Goal: Download file/media

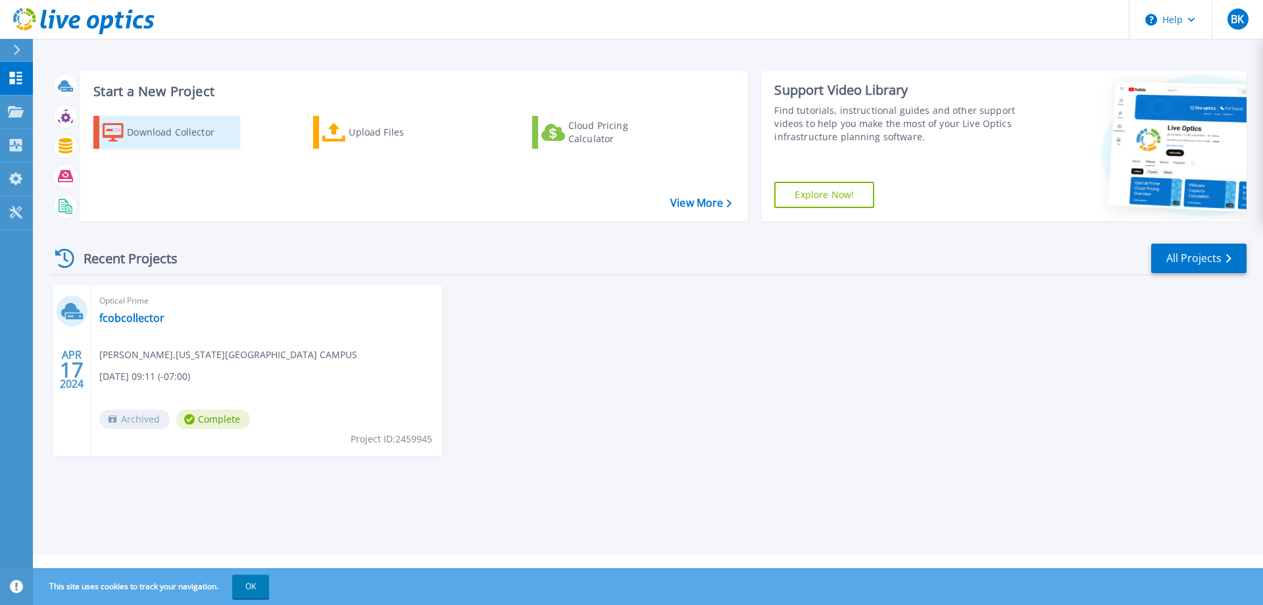
click at [166, 127] on div "Download Collector" at bounding box center [179, 132] width 105 height 26
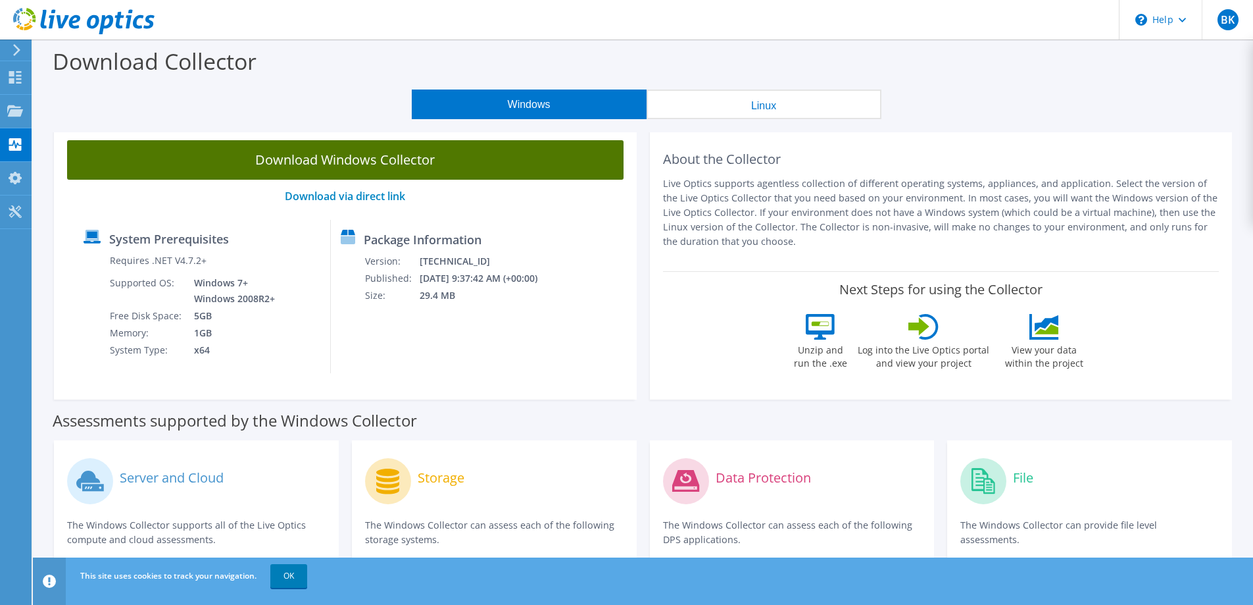
click at [536, 153] on link "Download Windows Collector" at bounding box center [345, 159] width 557 height 39
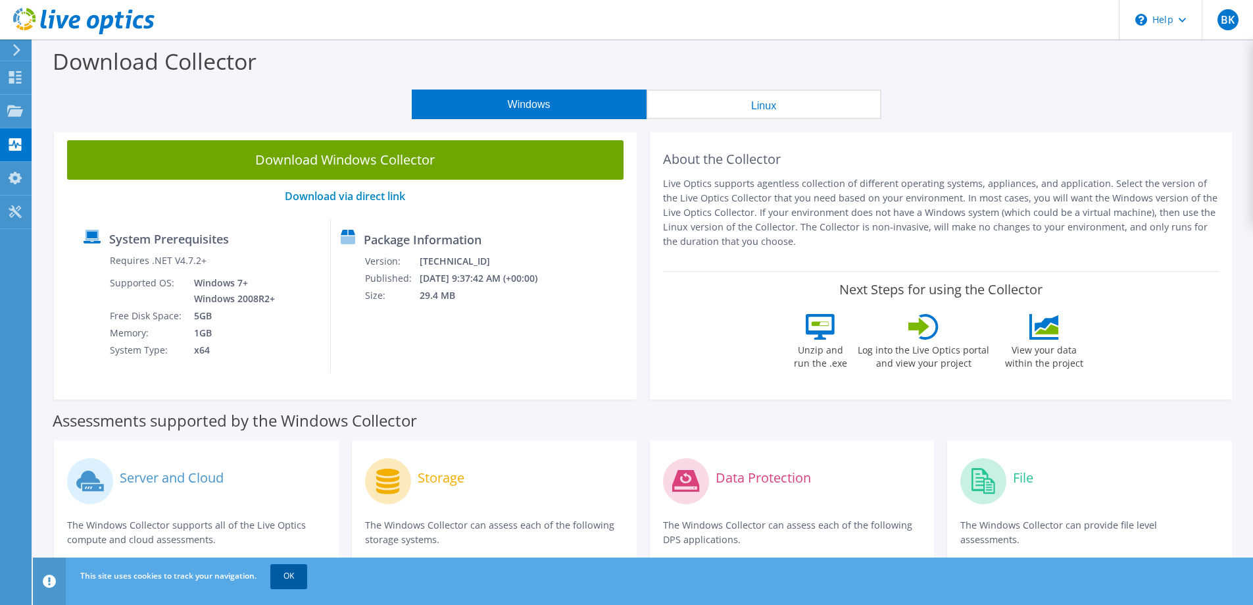
click at [295, 578] on link "OK" at bounding box center [288, 576] width 37 height 24
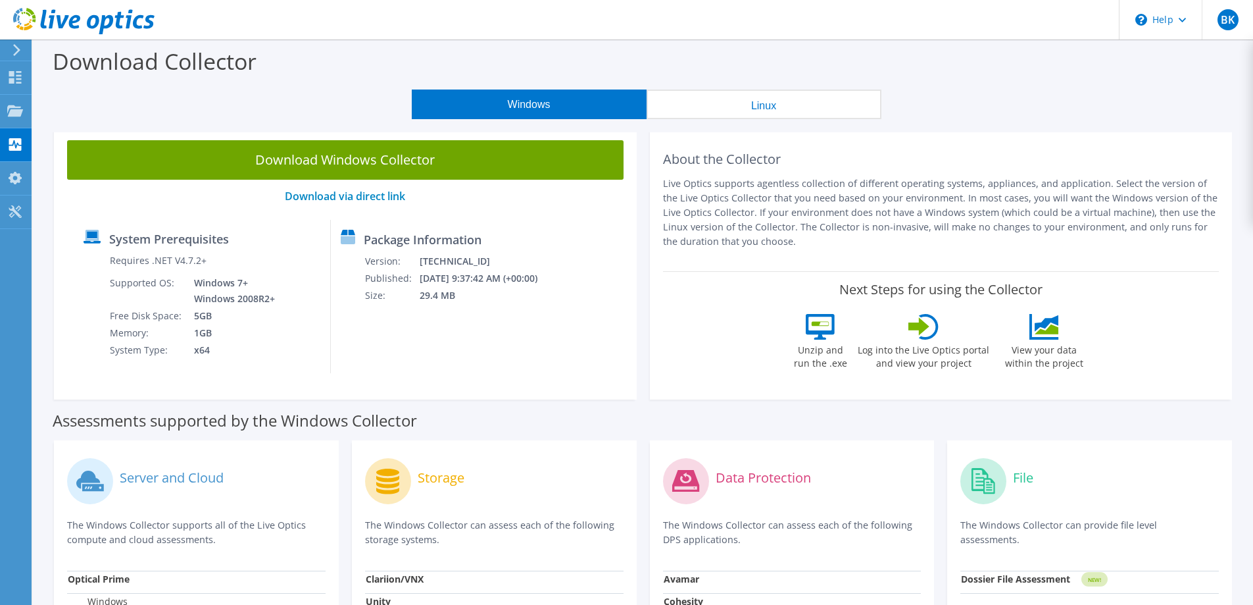
drag, startPoint x: 161, startPoint y: 105, endPoint x: 70, endPoint y: 95, distance: 92.0
click at [161, 105] on div "Windows Linux" at bounding box center [646, 104] width 1201 height 30
click at [9, 75] on icon at bounding box center [15, 77] width 16 height 12
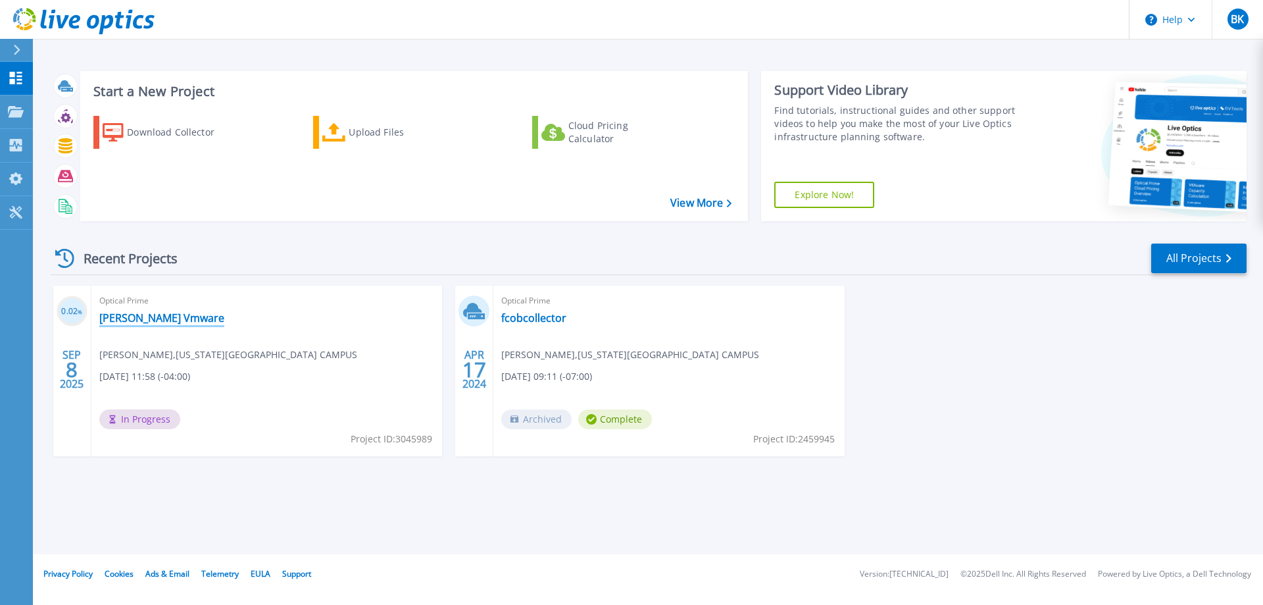
click at [144, 319] on link "[PERSON_NAME] Vmware" at bounding box center [161, 317] width 125 height 13
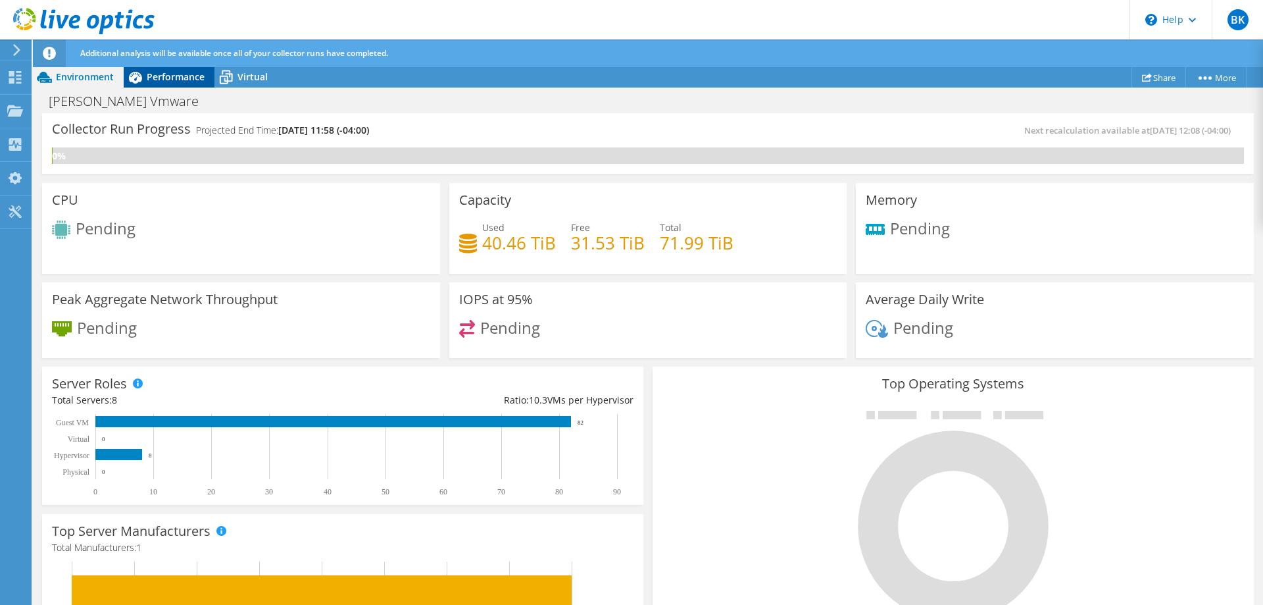
click at [183, 75] on span "Performance" at bounding box center [176, 76] width 58 height 12
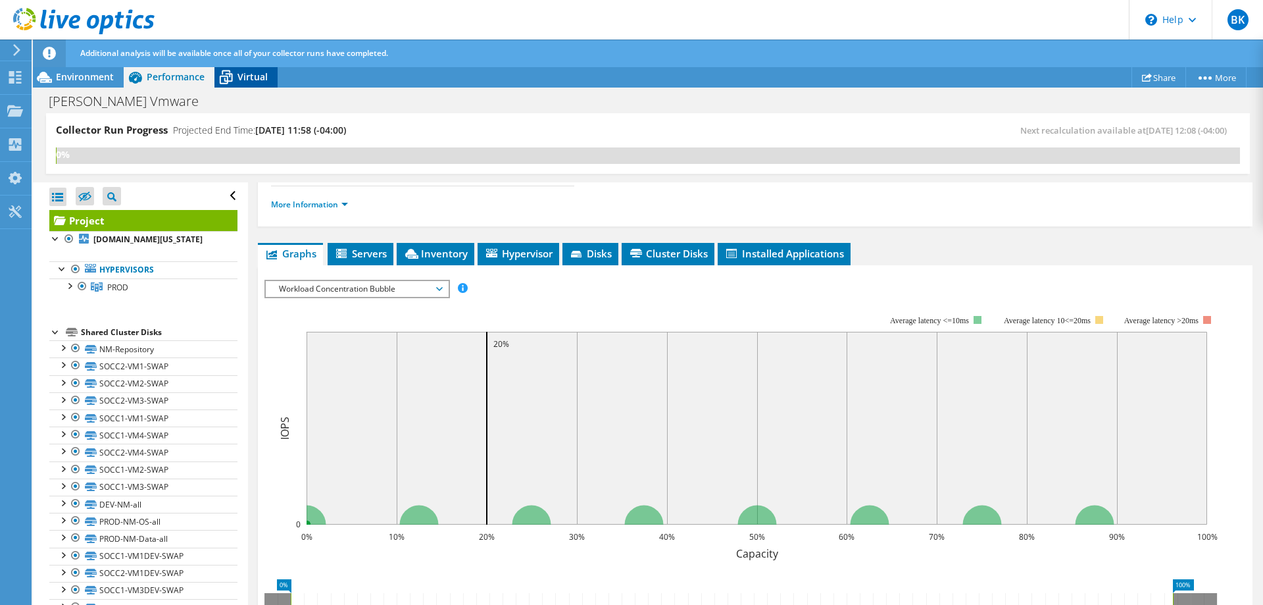
click at [253, 78] on span "Virtual" at bounding box center [252, 76] width 30 height 12
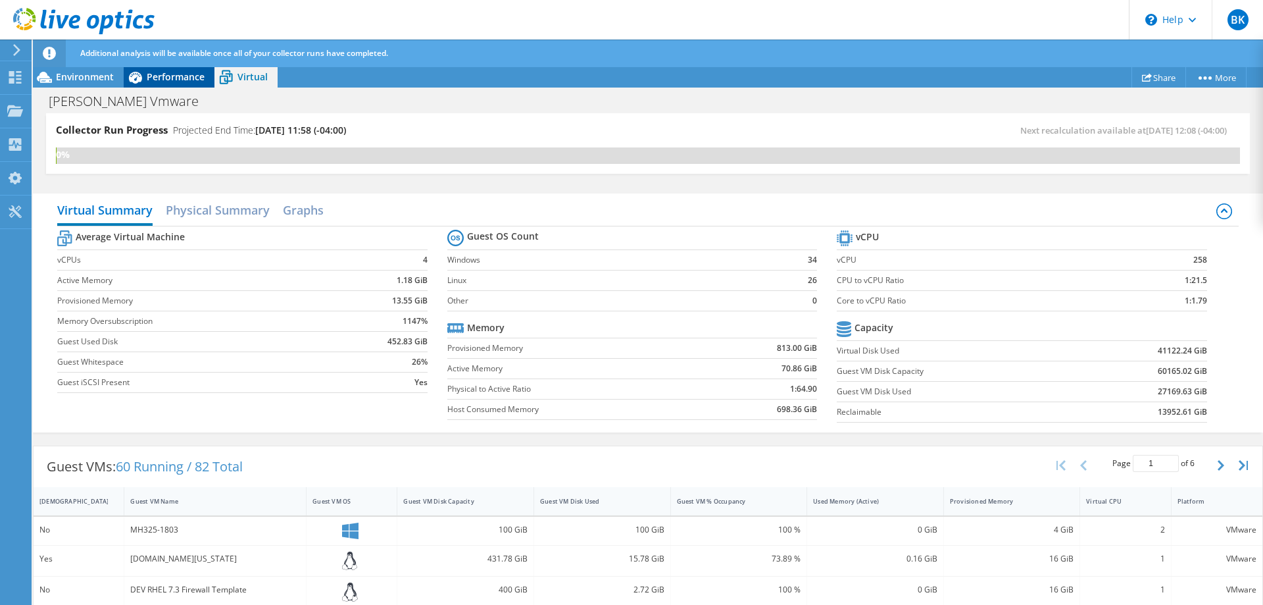
click at [178, 80] on span "Performance" at bounding box center [176, 76] width 58 height 12
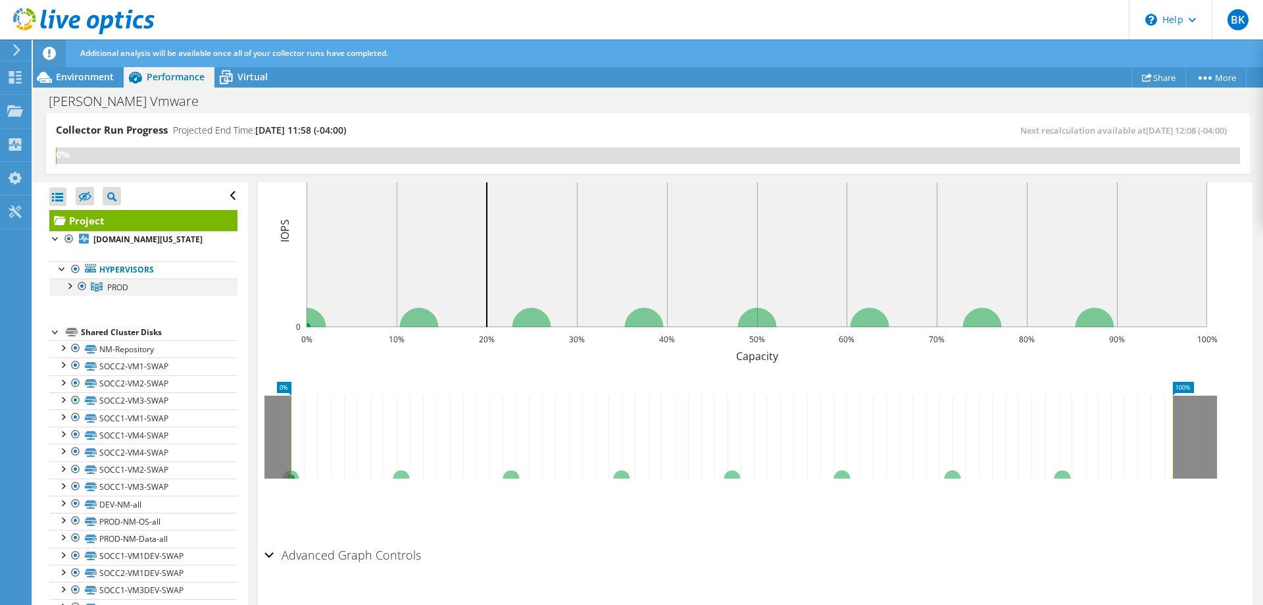
click at [68, 286] on div at bounding box center [68, 284] width 13 height 13
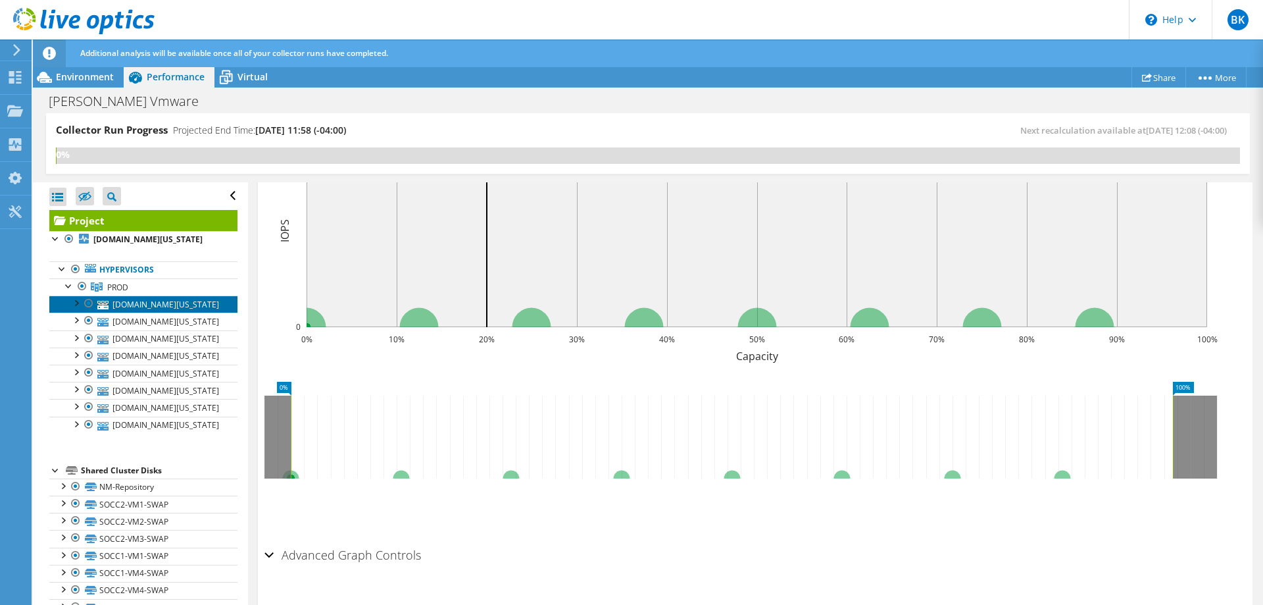
click at [161, 307] on link "[DOMAIN_NAME][US_STATE]" at bounding box center [143, 303] width 188 height 17
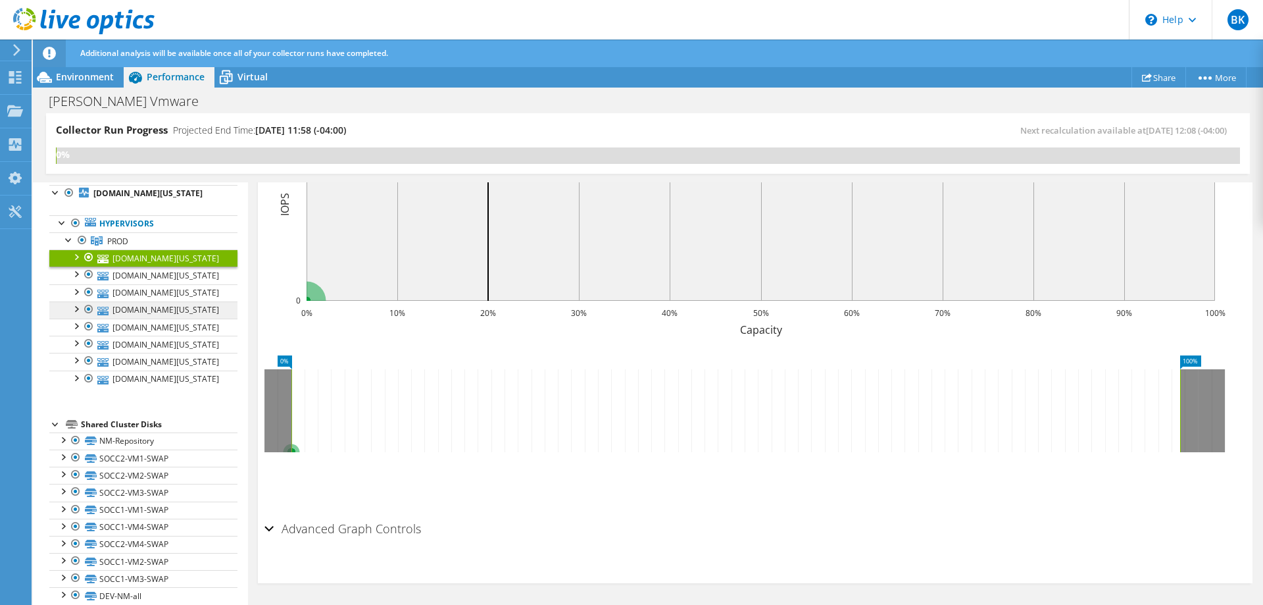
scroll to position [66, 0]
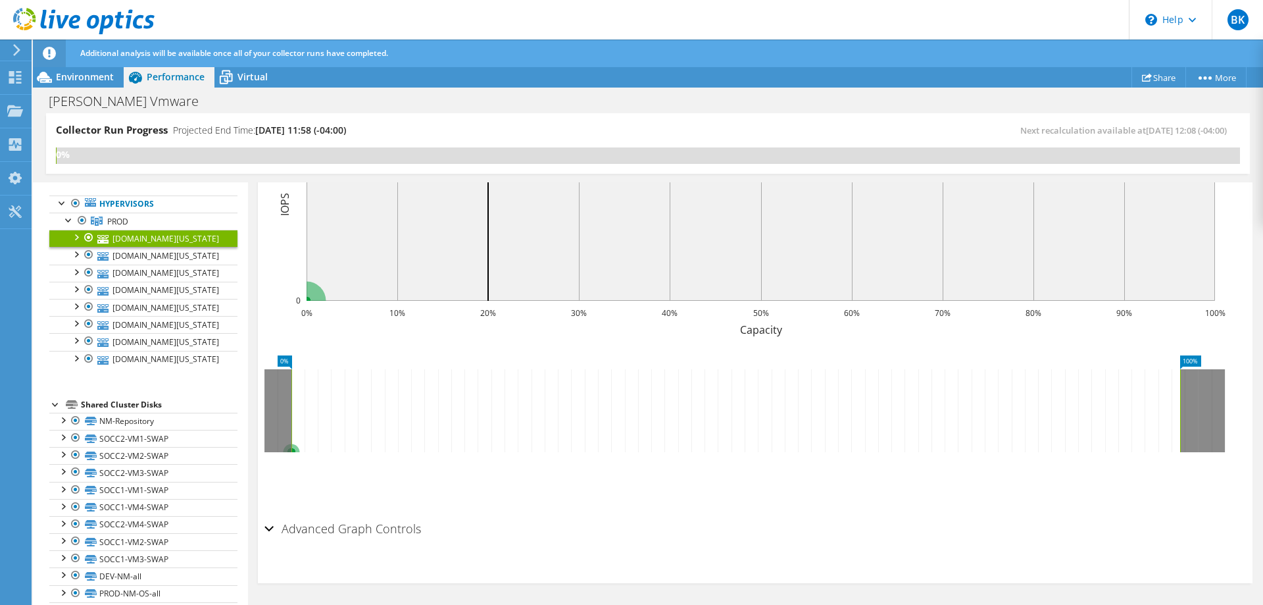
click at [76, 236] on div at bounding box center [75, 236] width 13 height 13
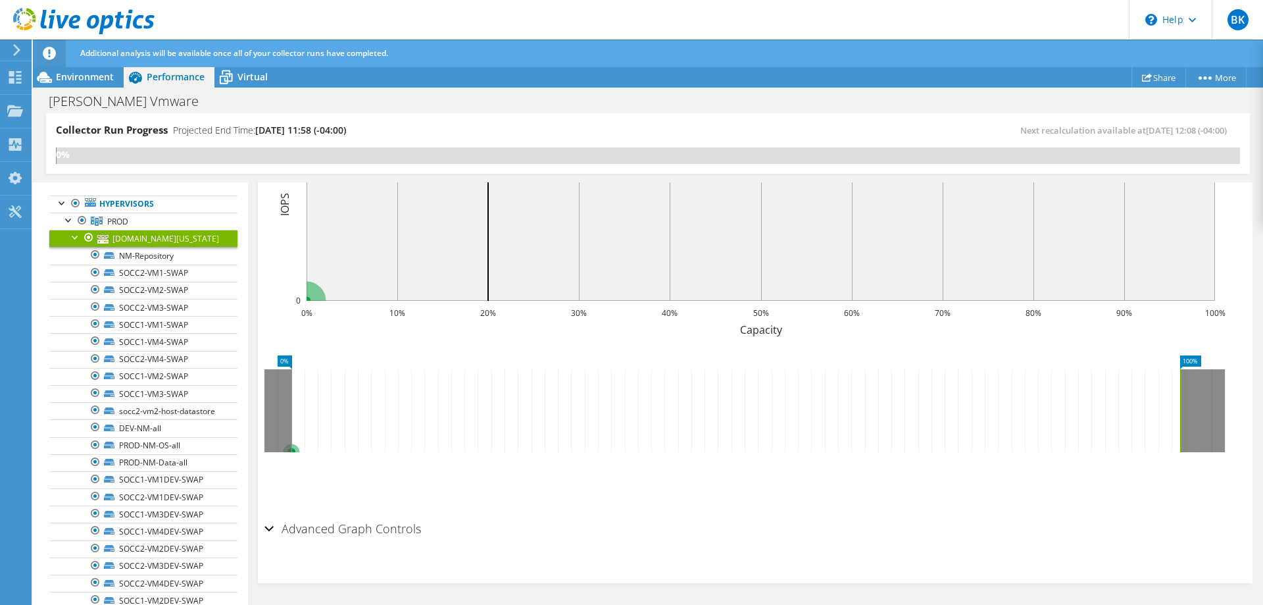
click at [76, 236] on div at bounding box center [75, 236] width 13 height 13
click at [74, 237] on div at bounding box center [75, 236] width 13 height 13
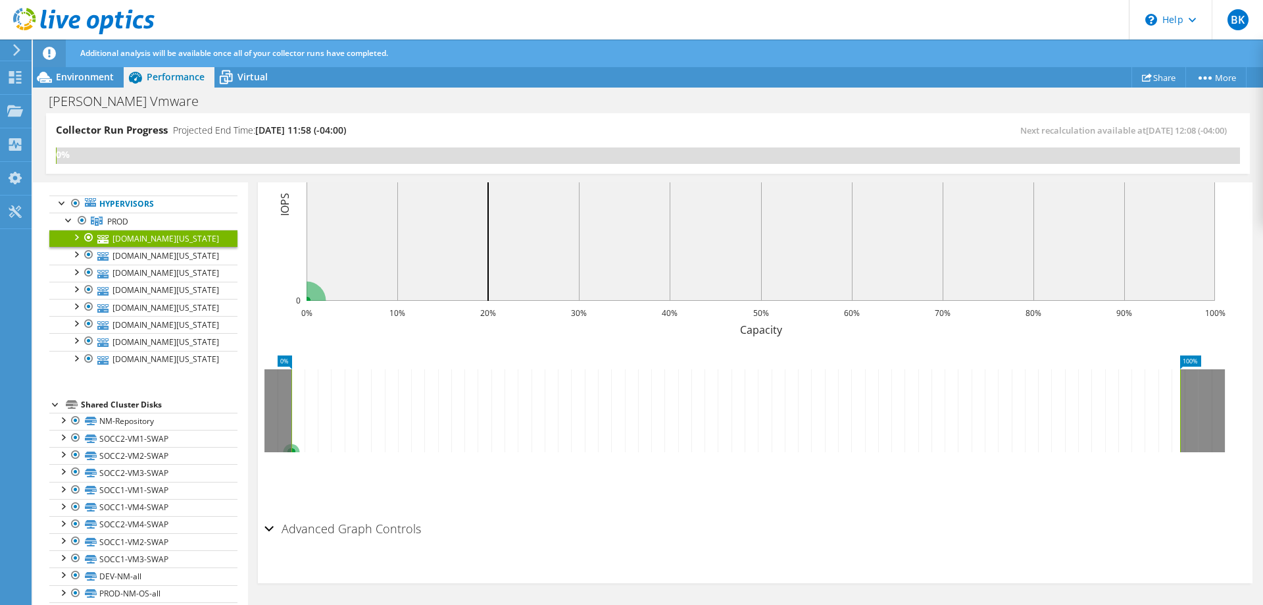
click at [153, 245] on link "[DOMAIN_NAME][US_STATE]" at bounding box center [143, 238] width 188 height 17
click at [102, 82] on span "Environment" at bounding box center [85, 76] width 58 height 12
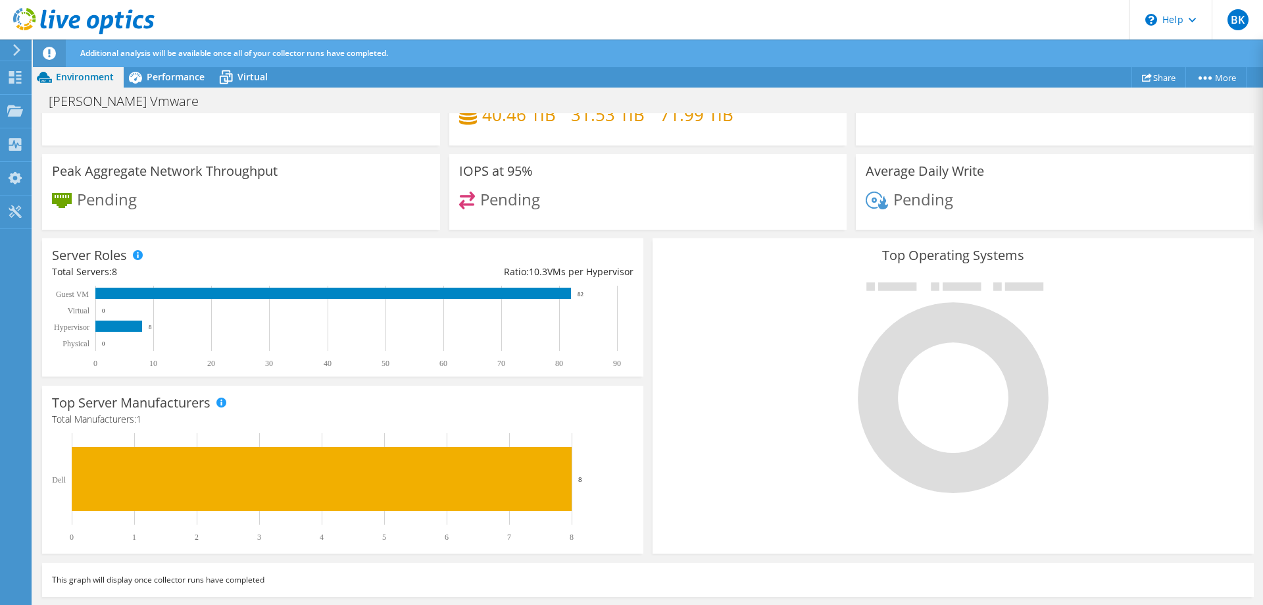
scroll to position [0, 0]
click at [247, 80] on span "Virtual" at bounding box center [252, 76] width 30 height 12
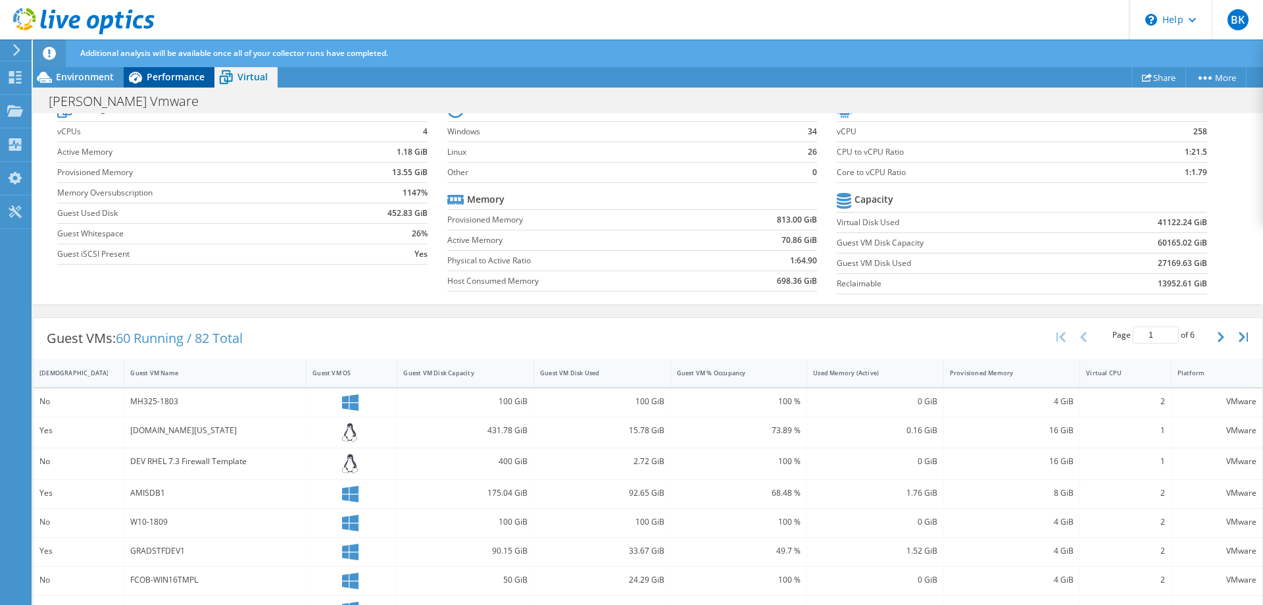
click at [184, 76] on span "Performance" at bounding box center [176, 76] width 58 height 12
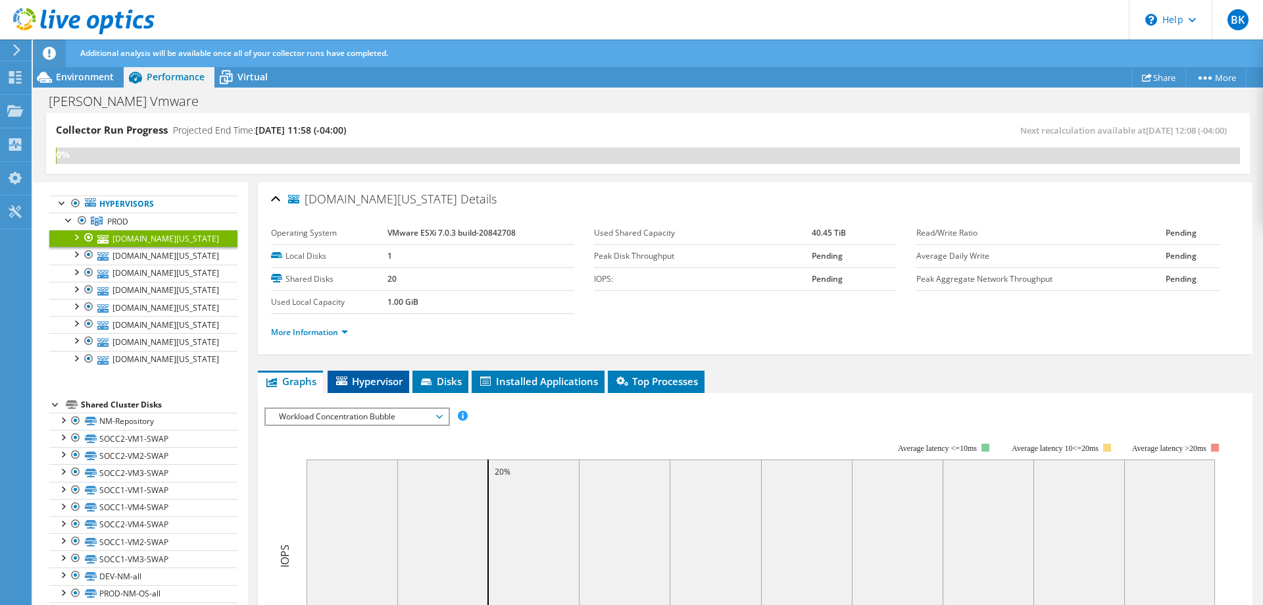
click at [384, 380] on span "Hypervisor" at bounding box center [368, 380] width 68 height 13
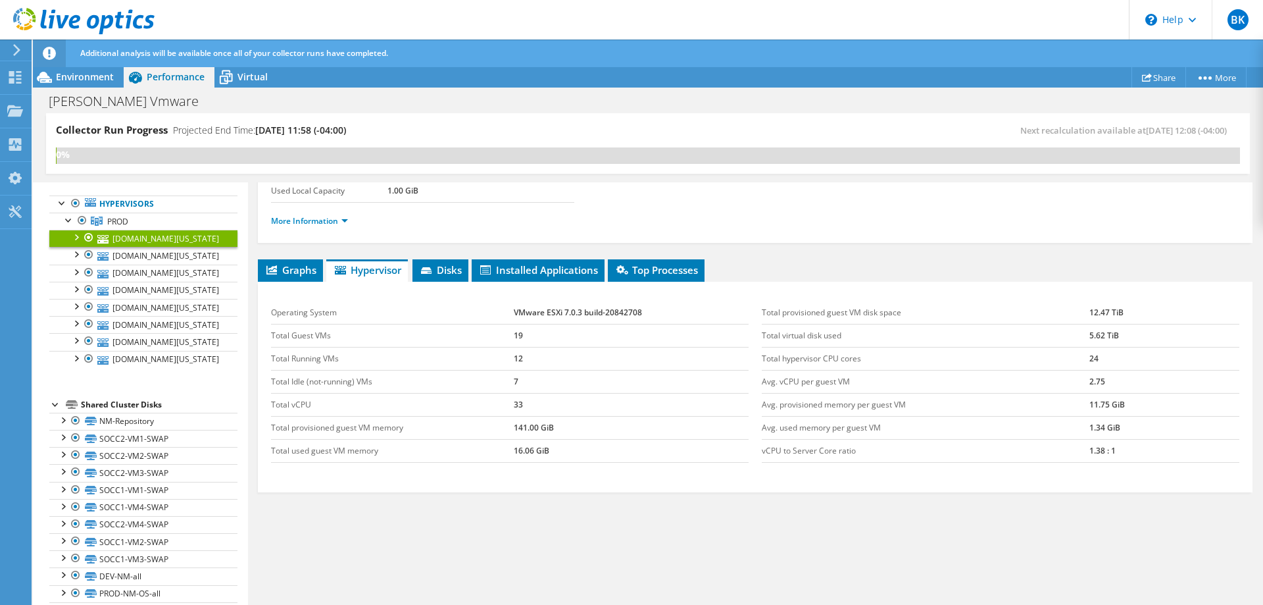
scroll to position [116, 0]
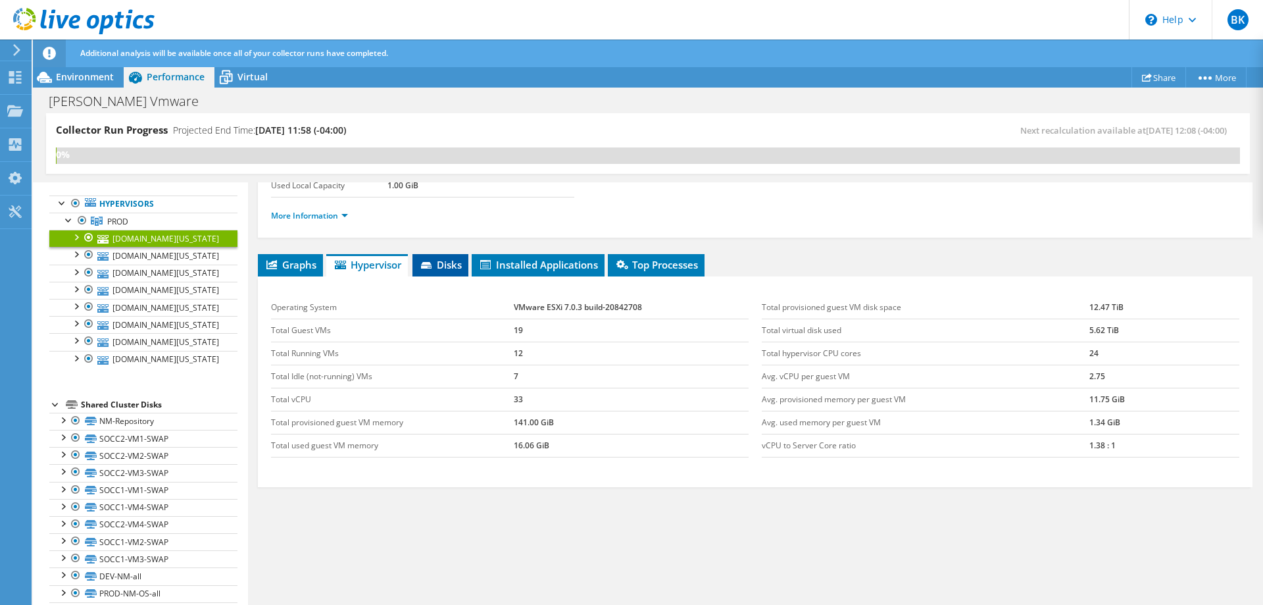
click at [451, 259] on span "Disks" at bounding box center [440, 264] width 43 height 13
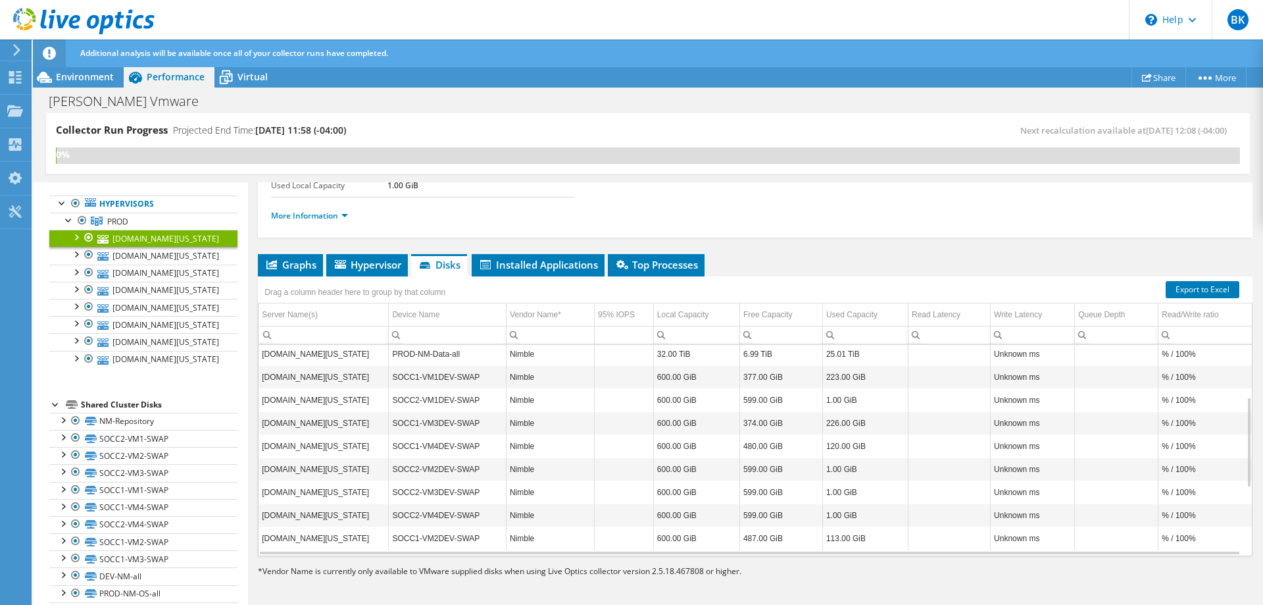
scroll to position [0, 0]
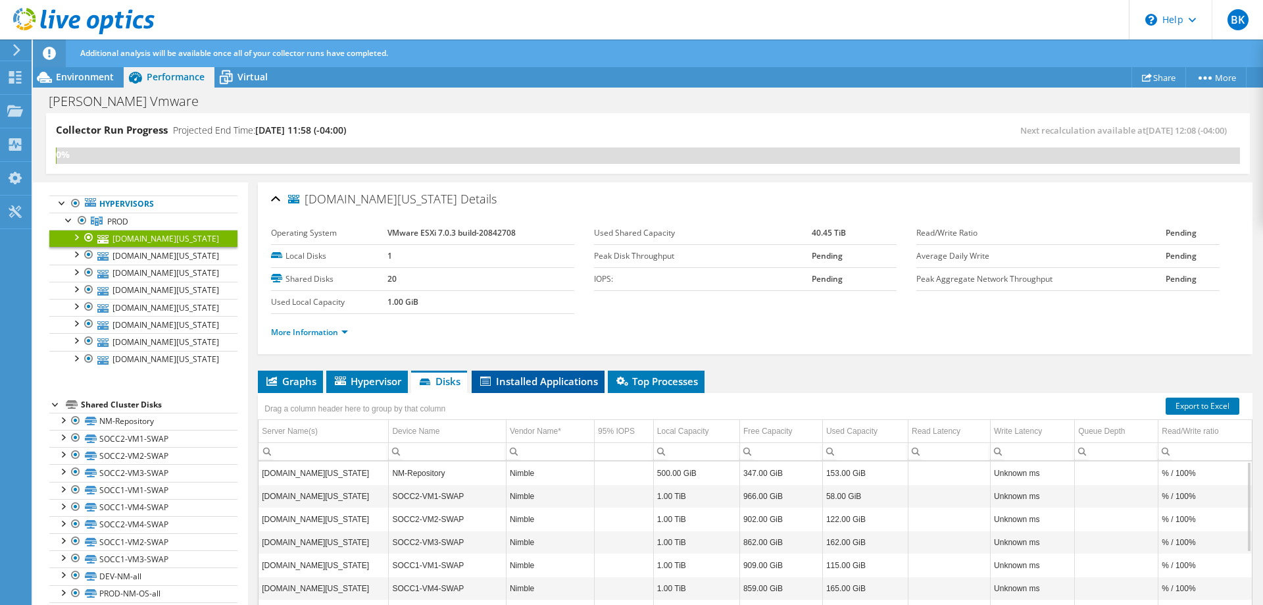
click at [570, 379] on span "Installed Applications" at bounding box center [538, 380] width 120 height 13
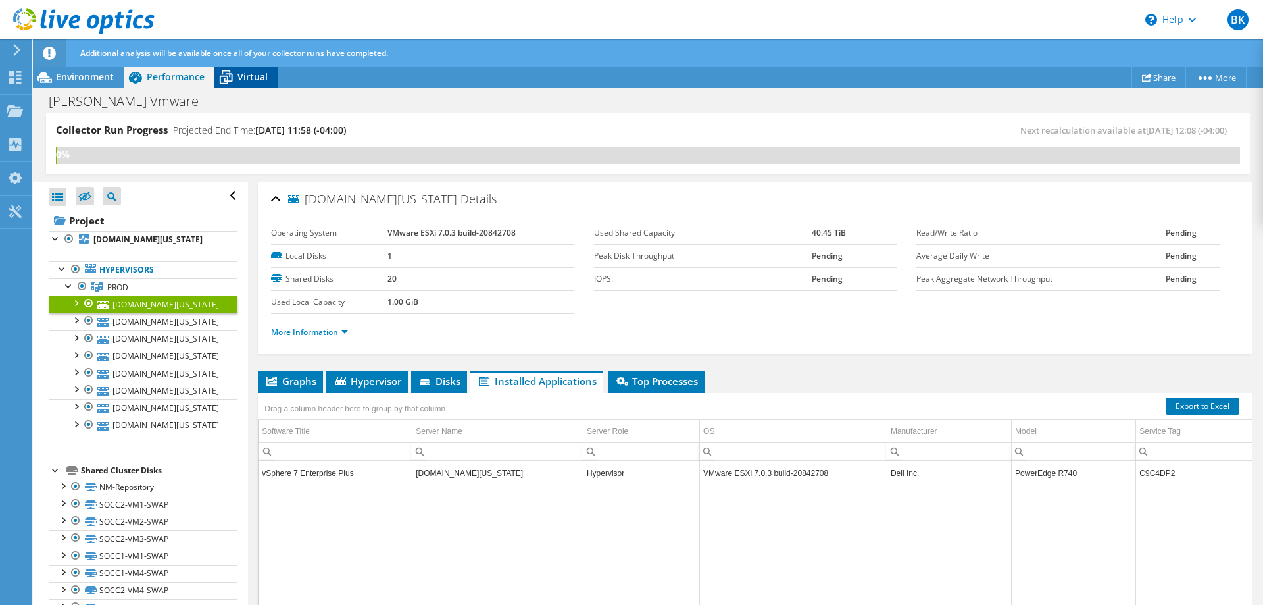
click at [258, 78] on span "Virtual" at bounding box center [252, 76] width 30 height 12
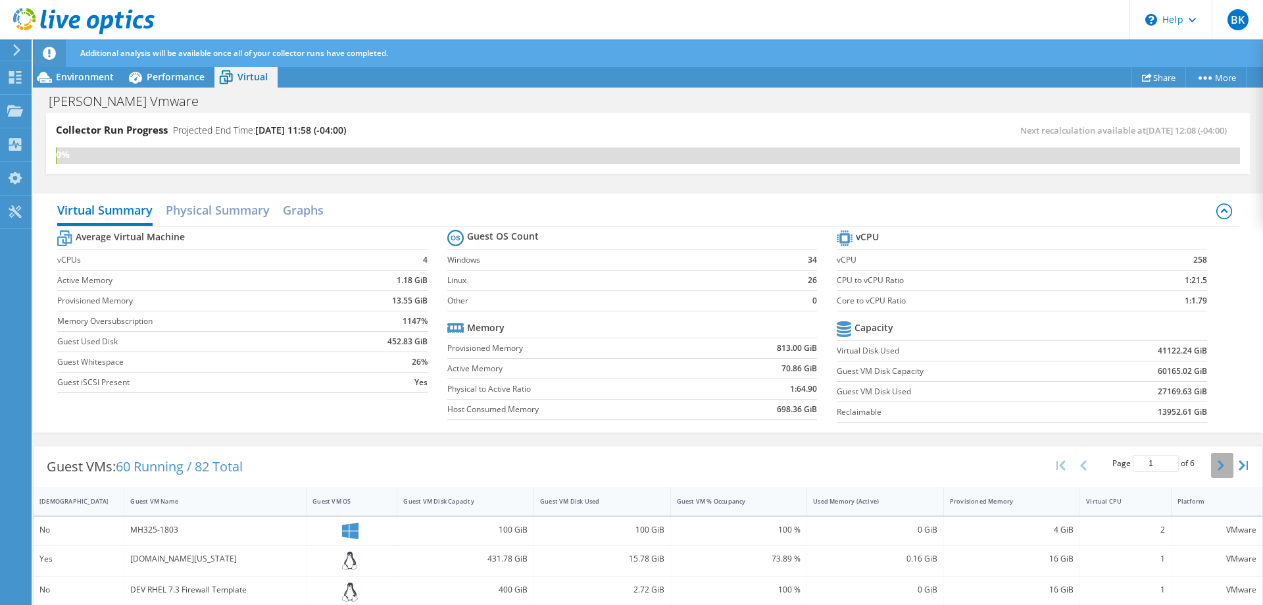
click at [1216, 467] on button "button" at bounding box center [1222, 465] width 22 height 25
type input "2"
click at [228, 216] on h2 "Physical Summary" at bounding box center [218, 211] width 104 height 29
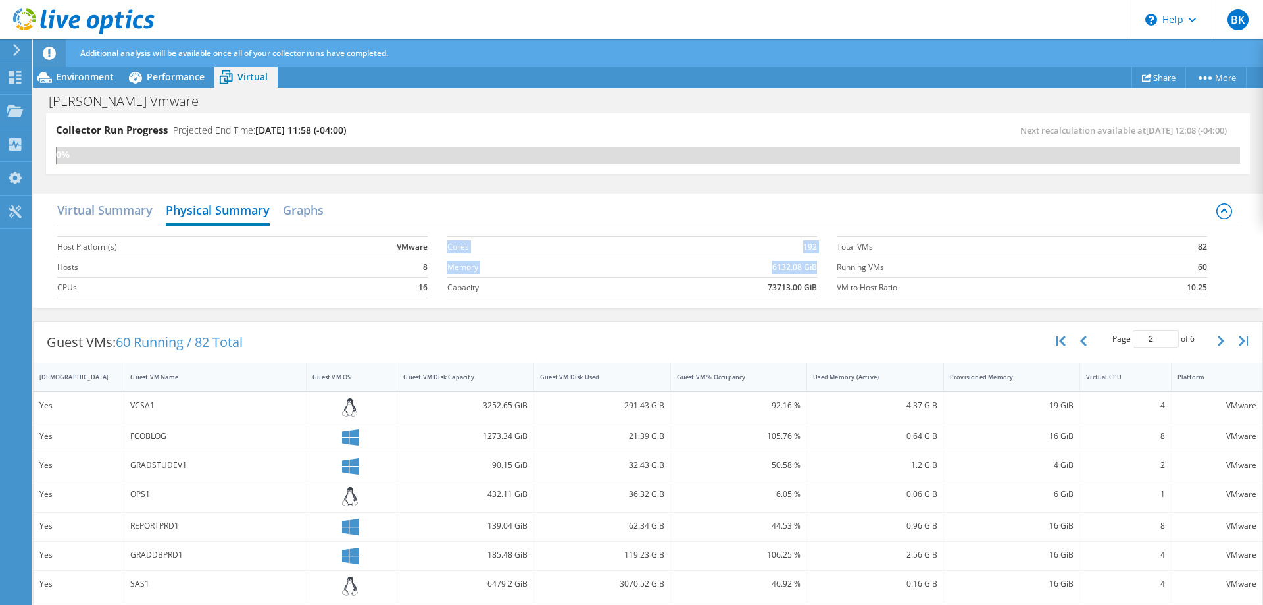
drag, startPoint x: 445, startPoint y: 248, endPoint x: 810, endPoint y: 264, distance: 364.8
click at [810, 264] on tbody "Cores 192 Memory 6132.08 GiB Capacity 73713.00 GiB" at bounding box center [632, 264] width 370 height 68
copy tbody "Cores 192 Memory 6132.08 GiB"
click at [73, 75] on span "Environment" at bounding box center [85, 76] width 58 height 12
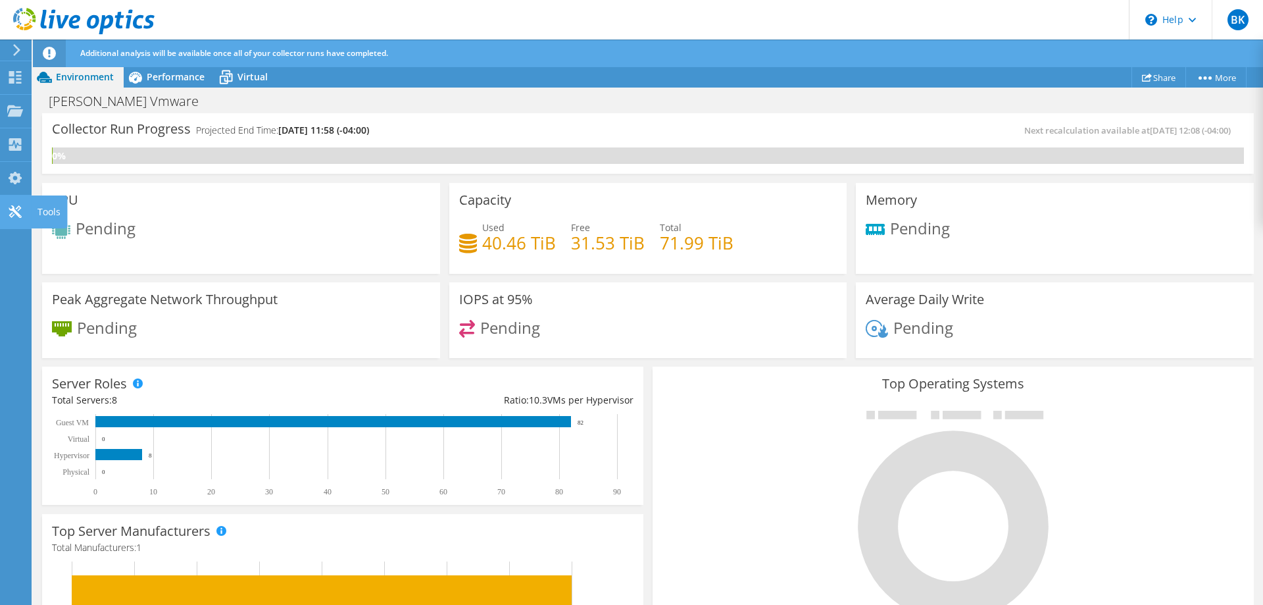
click at [9, 210] on icon at bounding box center [15, 211] width 16 height 12
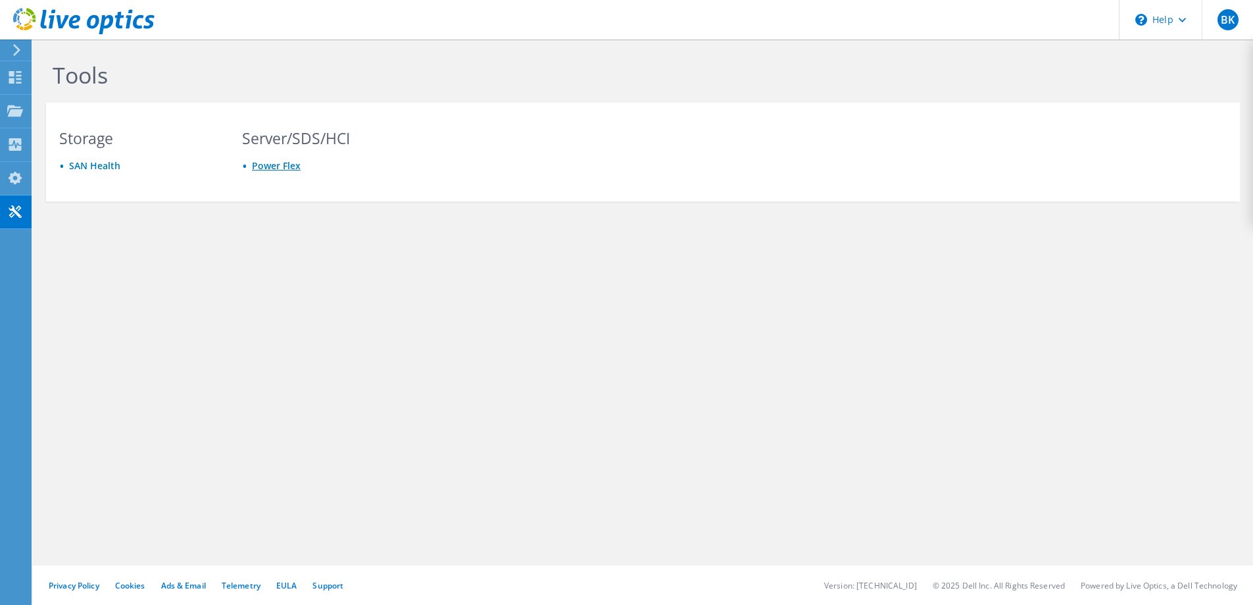
click at [266, 166] on link "Power Flex" at bounding box center [276, 165] width 49 height 12
click at [17, 181] on use at bounding box center [15, 178] width 13 height 12
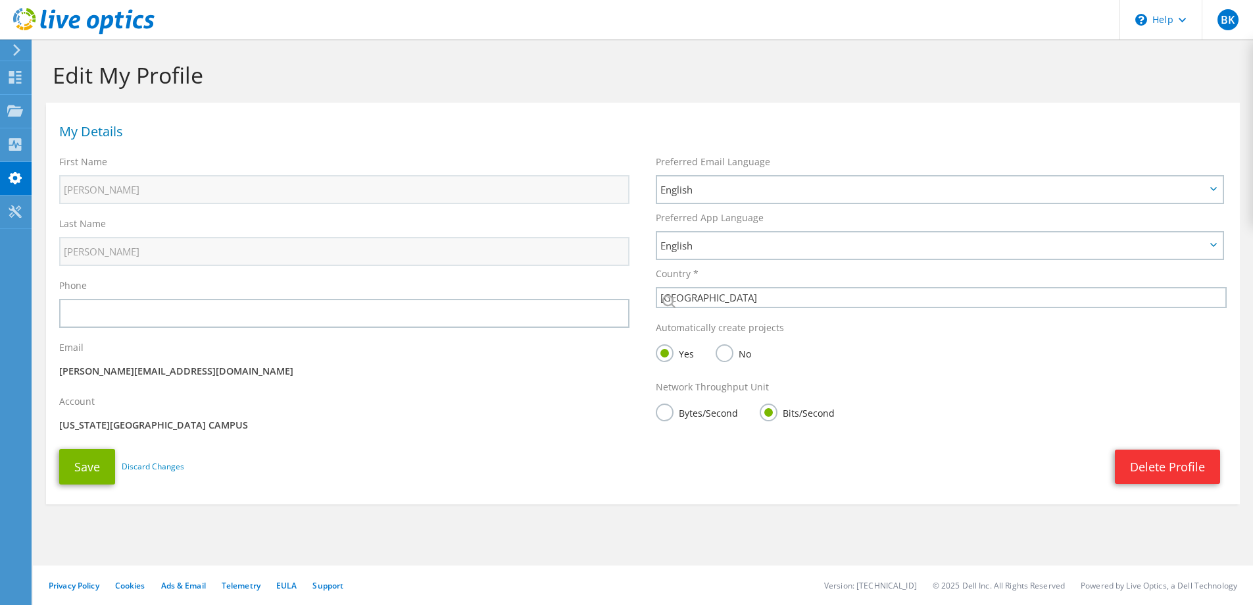
select select "224"
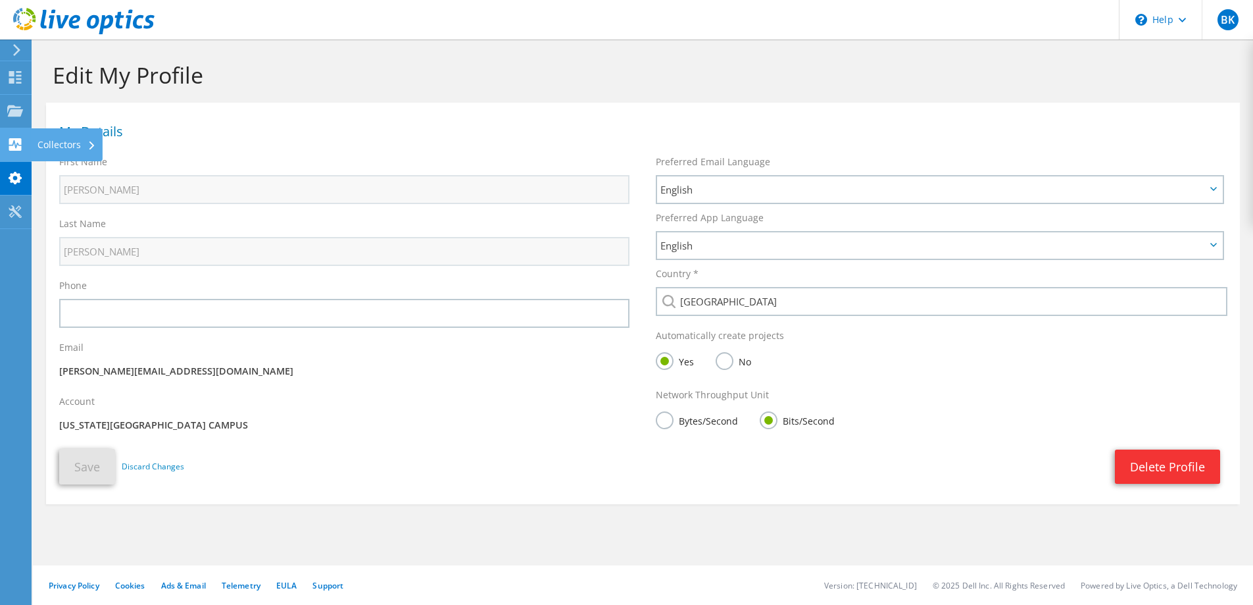
click at [55, 141] on div "Collectors" at bounding box center [67, 144] width 72 height 33
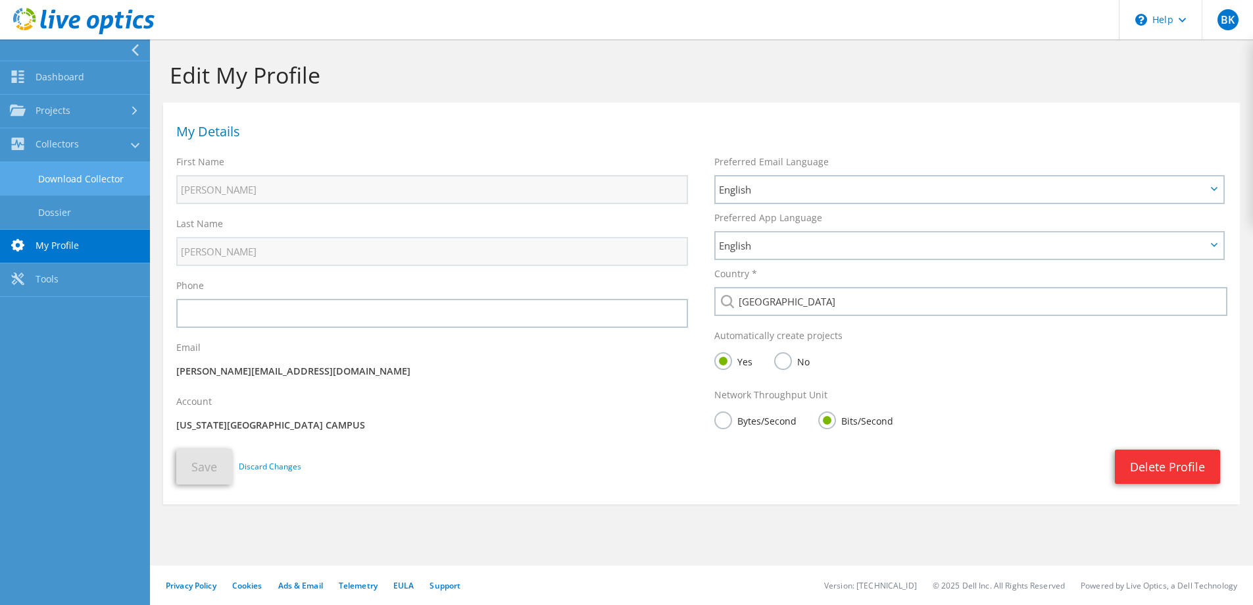
click at [115, 188] on link "Download Collector" at bounding box center [75, 179] width 150 height 34
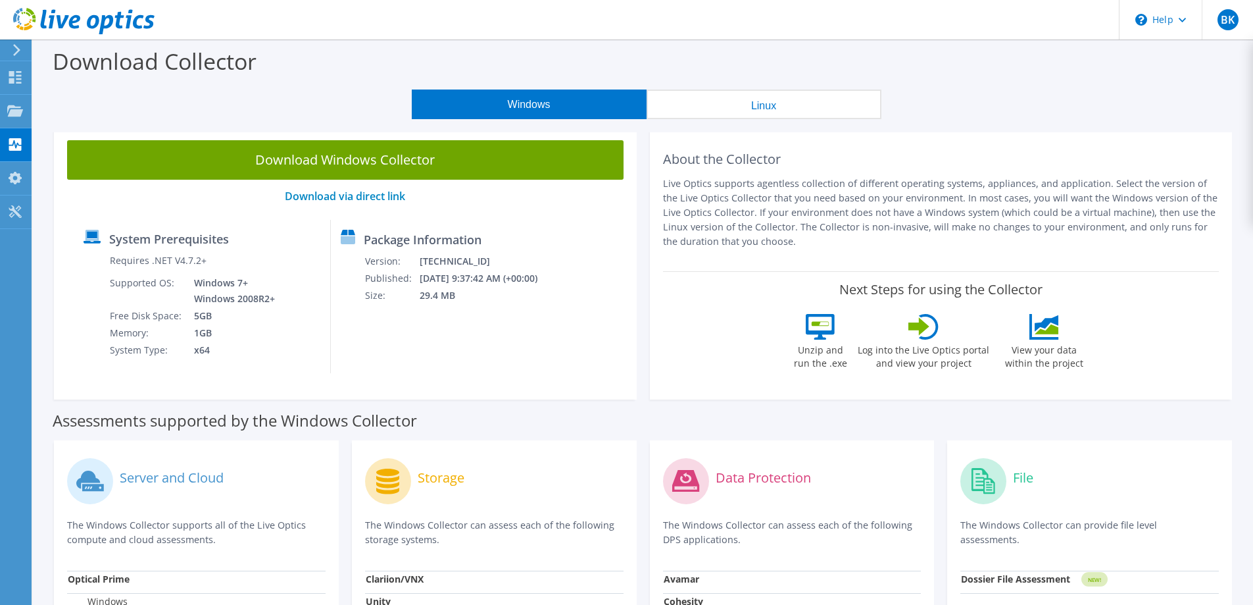
click at [768, 107] on button "Linux" at bounding box center [764, 104] width 235 height 30
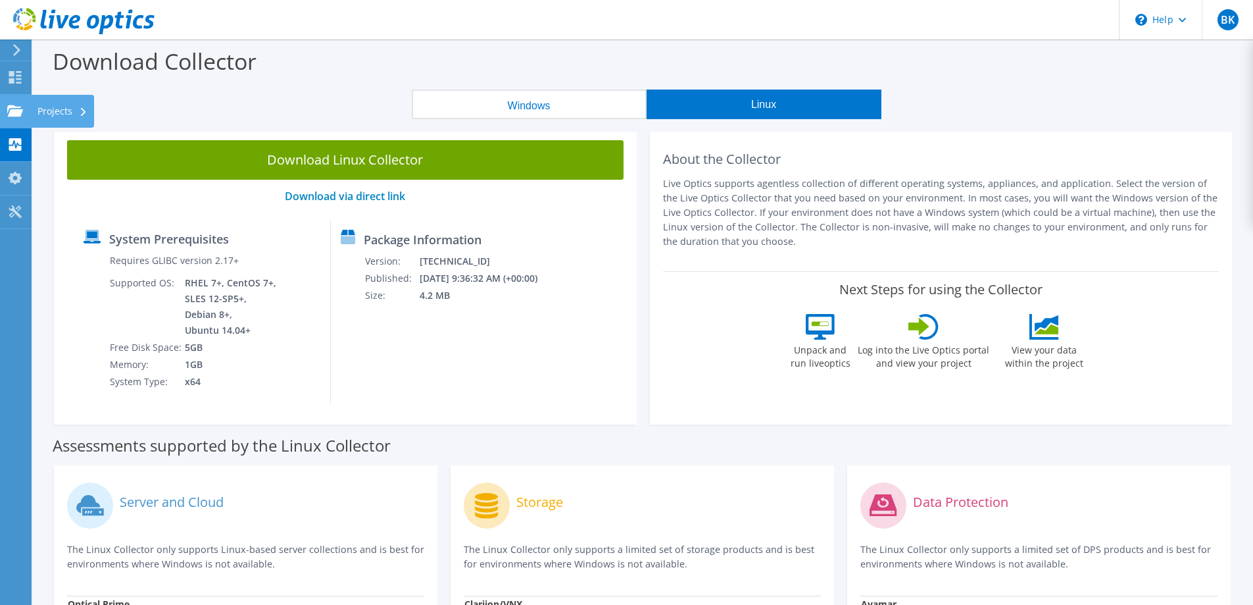
click at [22, 118] on div at bounding box center [15, 112] width 16 height 14
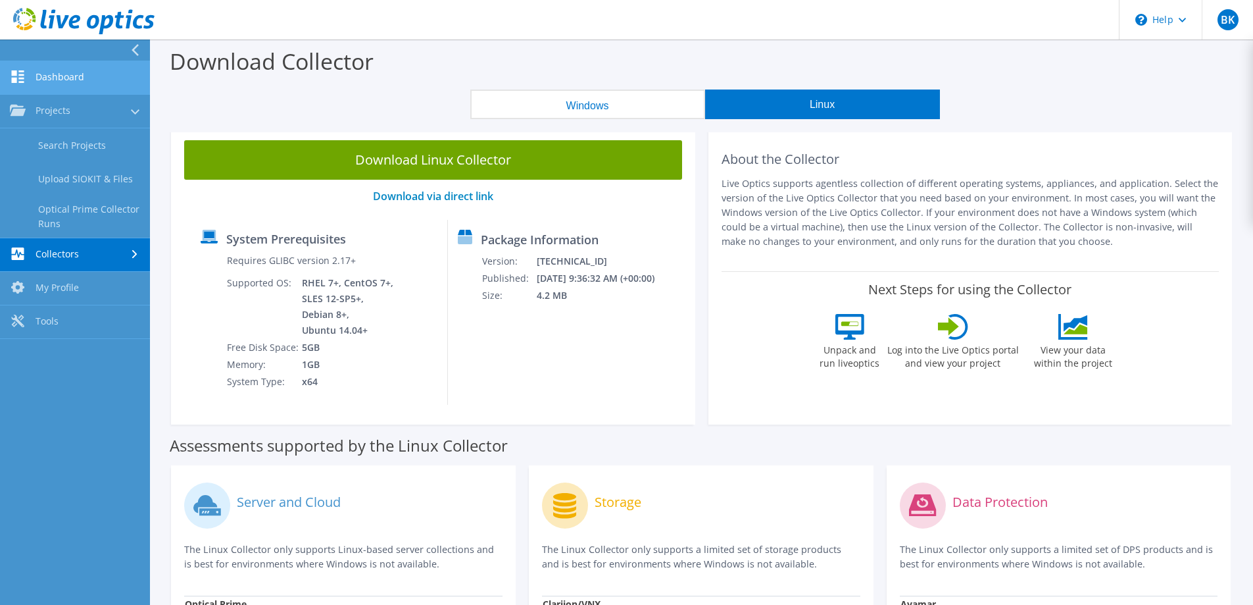
click at [87, 84] on link "Dashboard" at bounding box center [75, 78] width 150 height 34
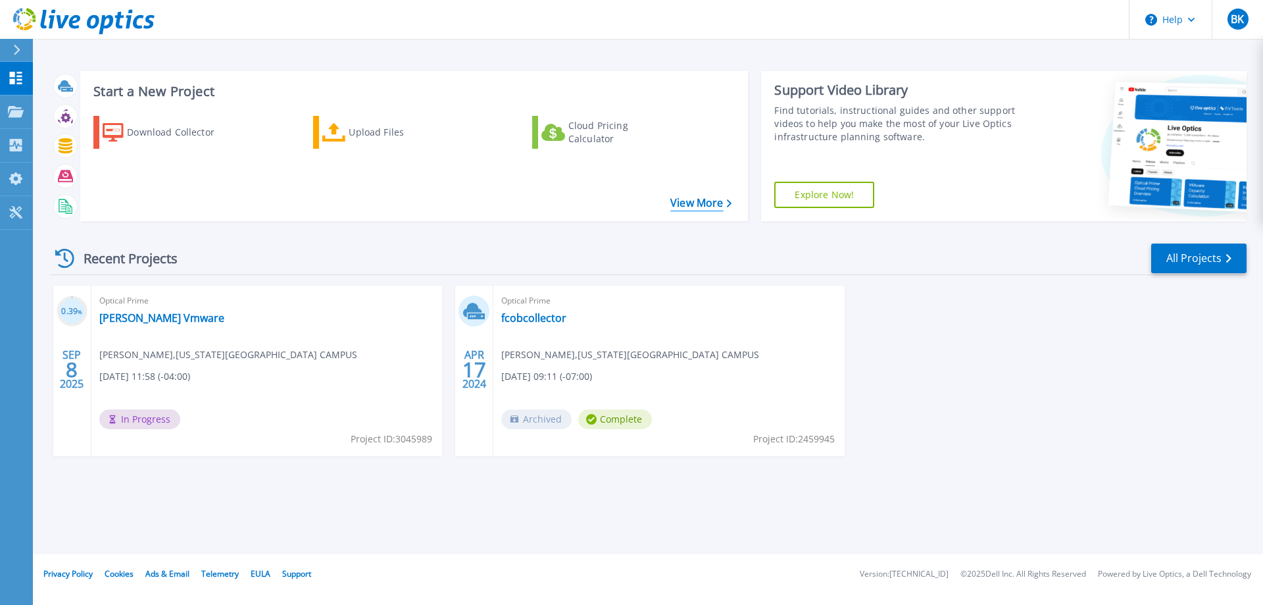
click at [706, 209] on link "View More" at bounding box center [700, 203] width 61 height 12
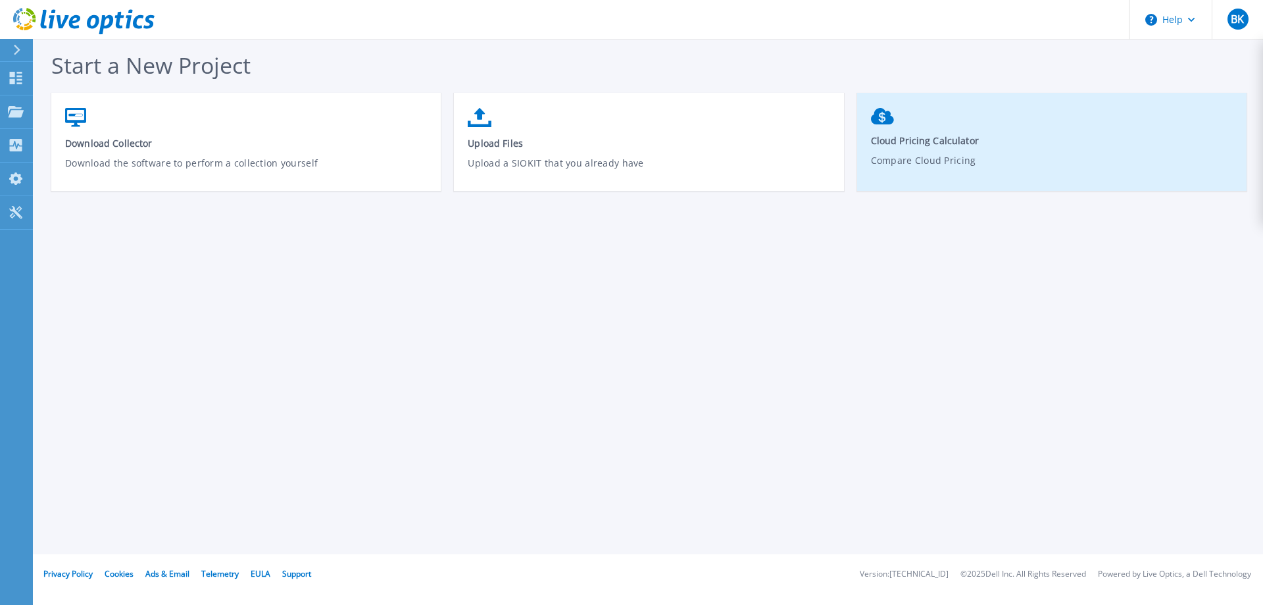
click at [907, 130] on link "Cloud Pricing Calculator Compare Cloud Pricing" at bounding box center [1051, 147] width 389 height 92
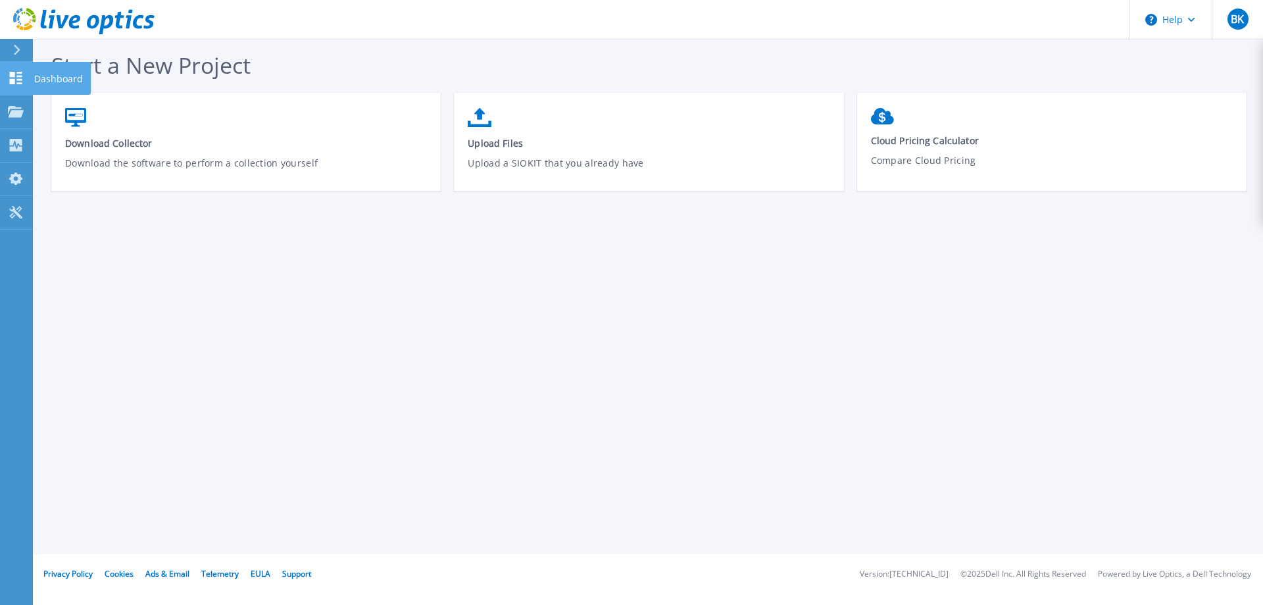
click at [19, 74] on icon at bounding box center [16, 78] width 16 height 12
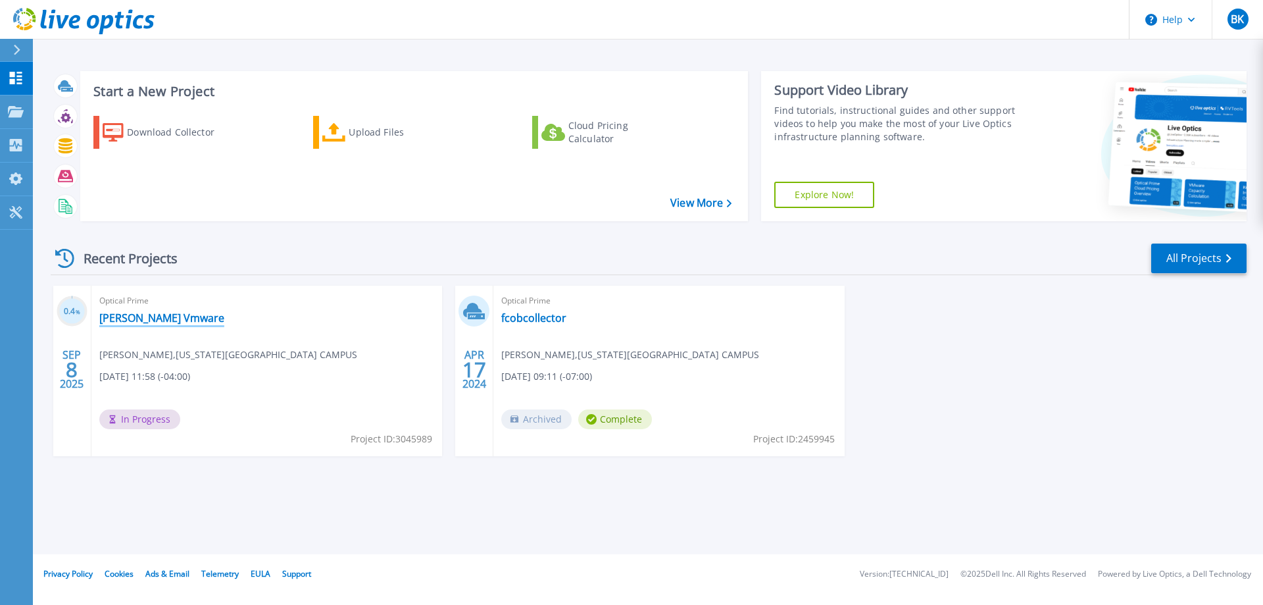
click at [147, 319] on link "Fisher Vmware" at bounding box center [161, 317] width 125 height 13
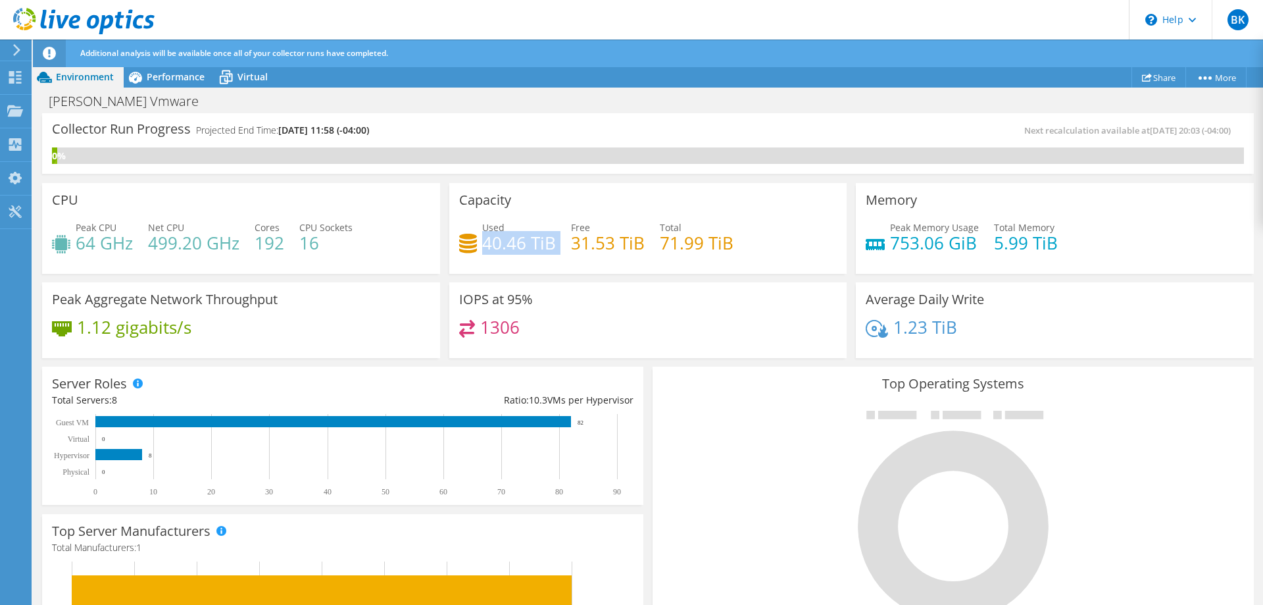
drag, startPoint x: 552, startPoint y: 243, endPoint x: 482, endPoint y: 247, distance: 70.5
click at [482, 247] on div "Used 40.46 TiB Free 31.53 TiB Total 71.99 TiB" at bounding box center [648, 241] width 378 height 43
click at [245, 78] on span "Virtual" at bounding box center [252, 76] width 30 height 12
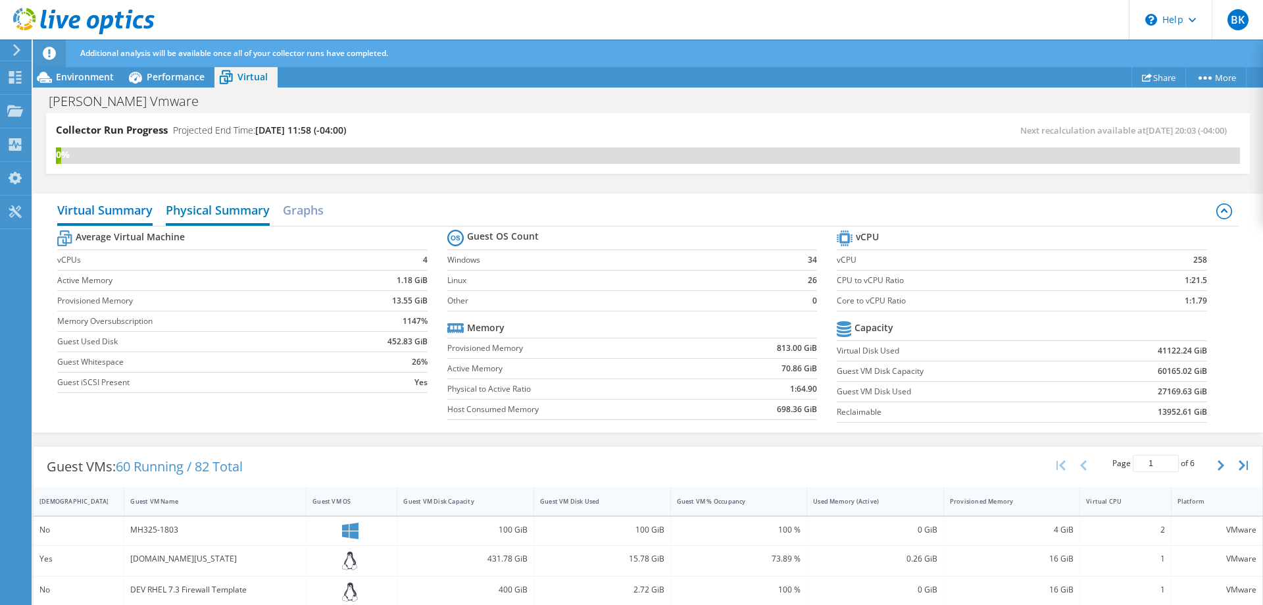
click at [216, 216] on h2 "Physical Summary" at bounding box center [218, 211] width 104 height 29
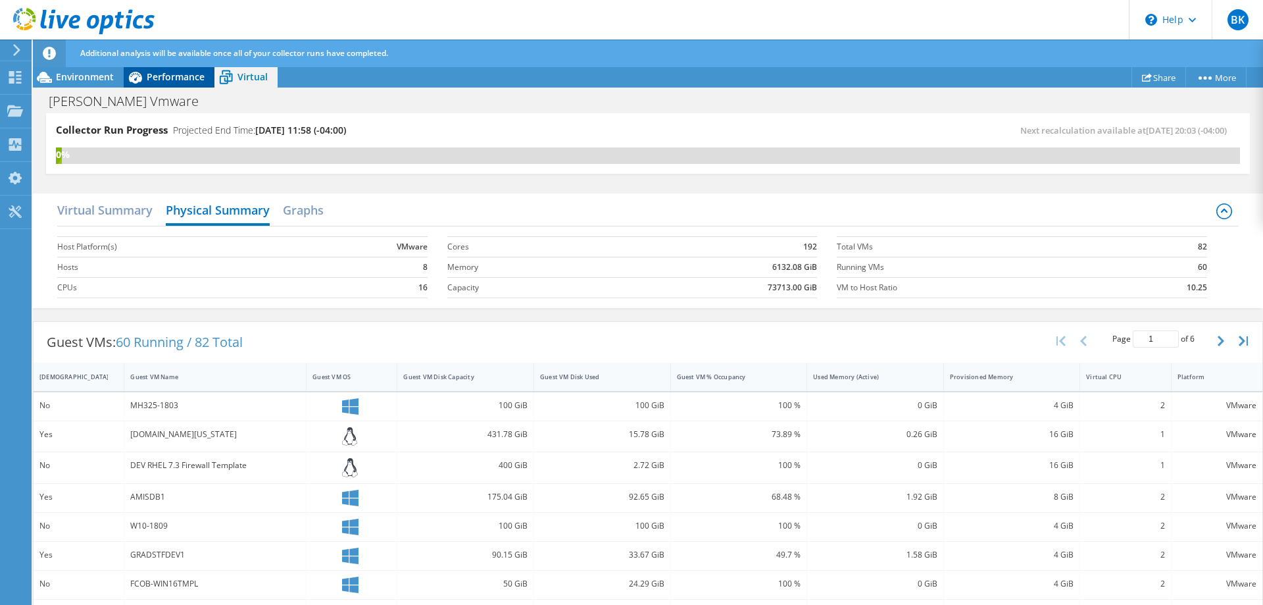
click at [186, 77] on span "Performance" at bounding box center [176, 76] width 58 height 12
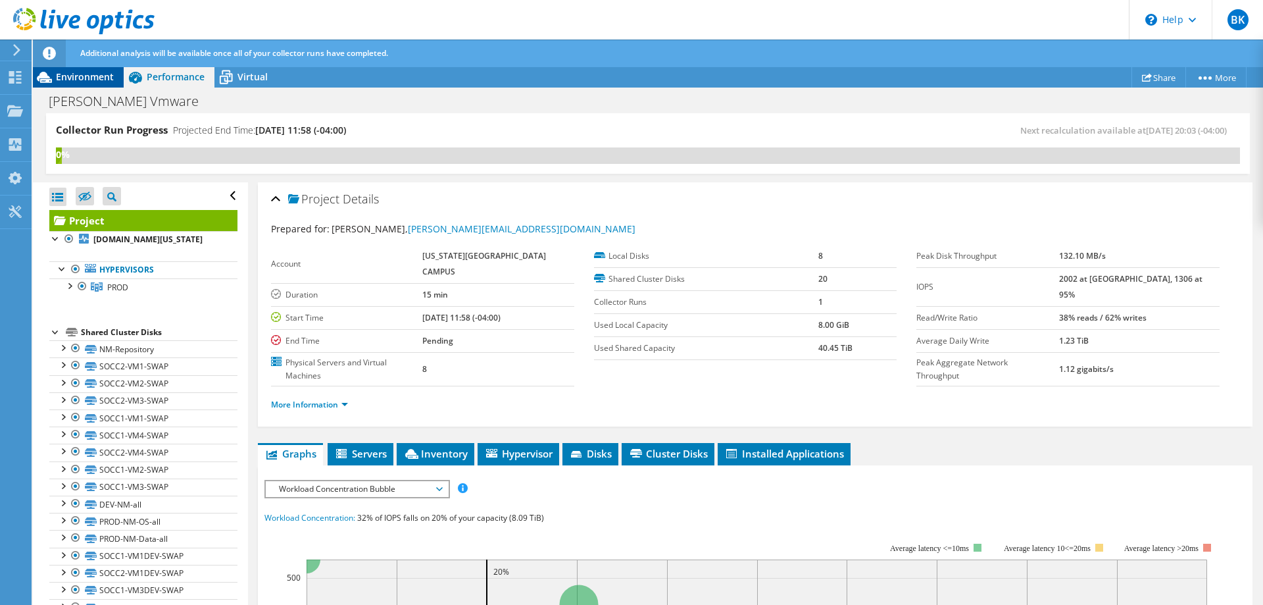
click at [104, 80] on span "Environment" at bounding box center [85, 76] width 58 height 12
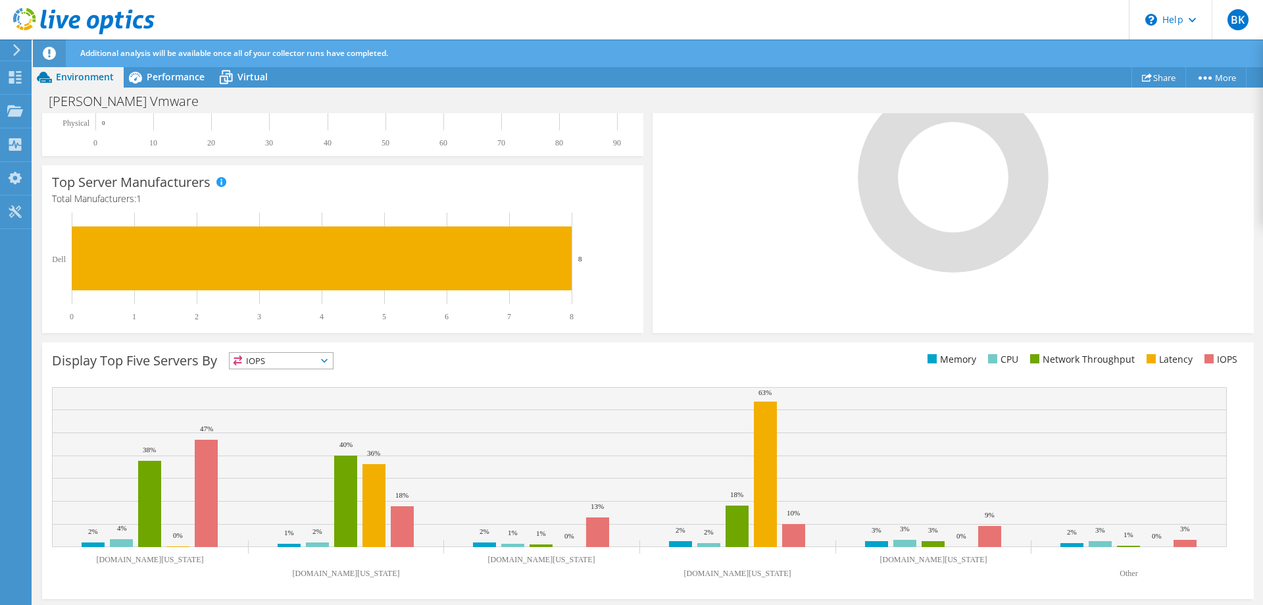
scroll to position [351, 0]
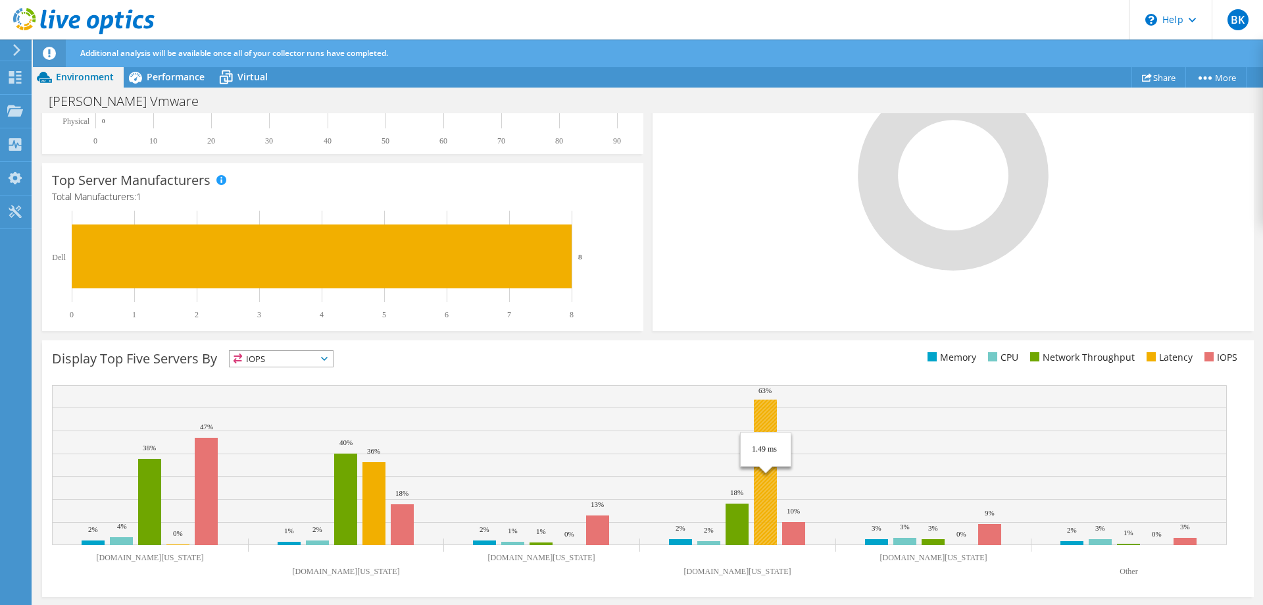
click at [768, 418] on rect at bounding box center [765, 471] width 23 height 145
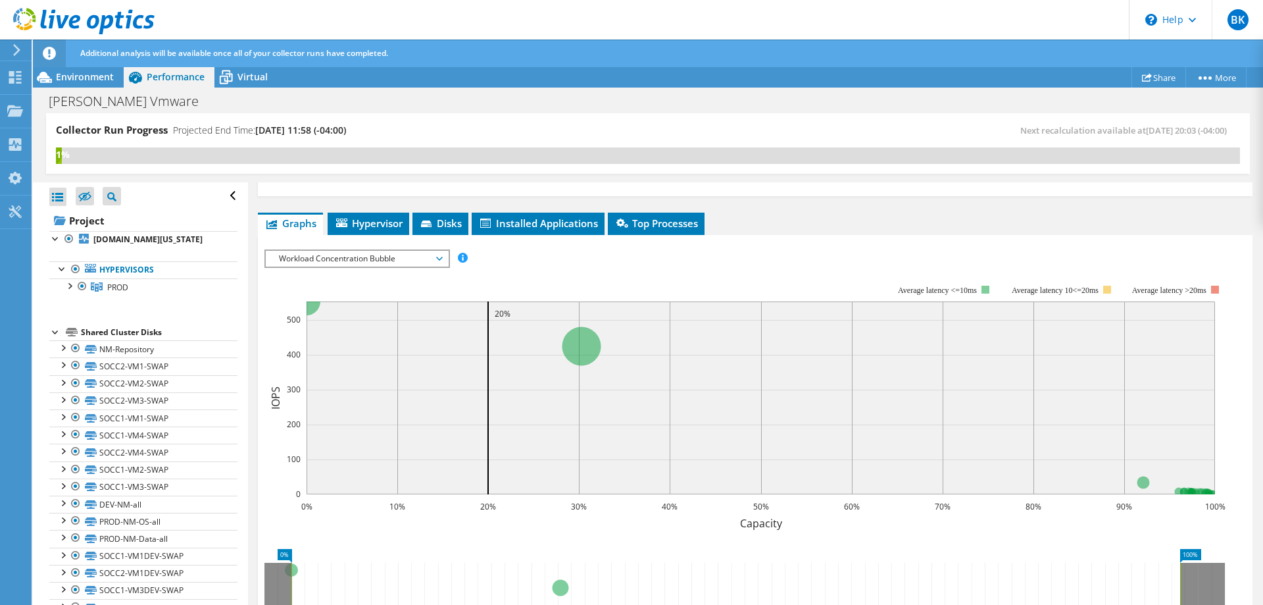
scroll to position [553, 0]
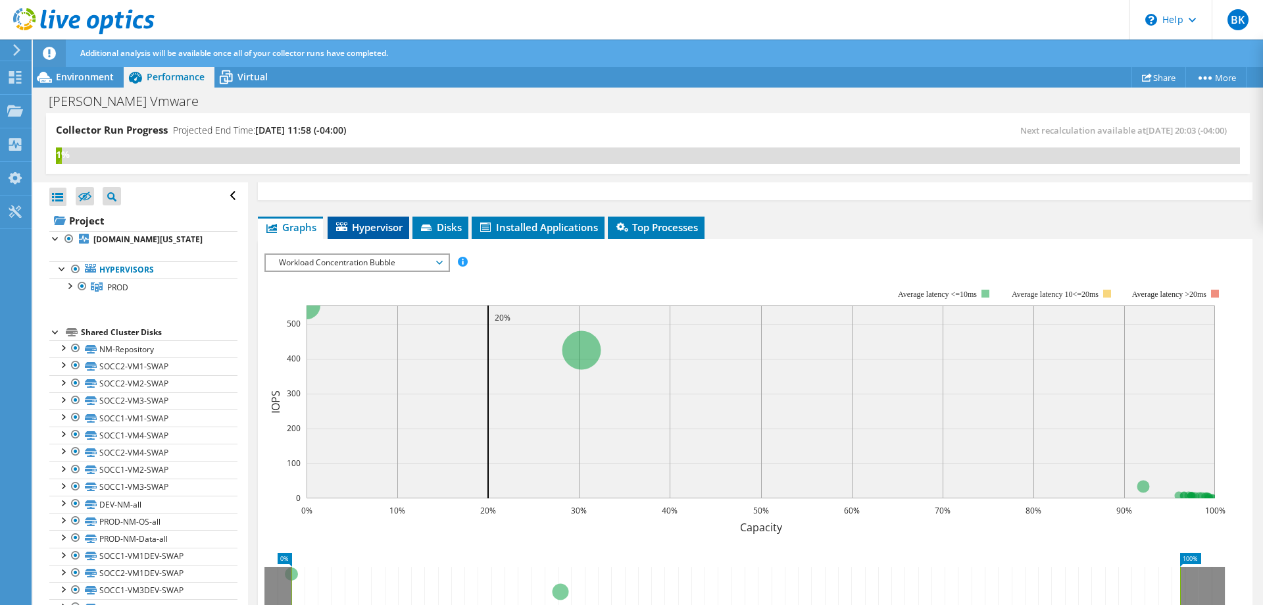
click at [377, 231] on span "Hypervisor" at bounding box center [368, 226] width 68 height 13
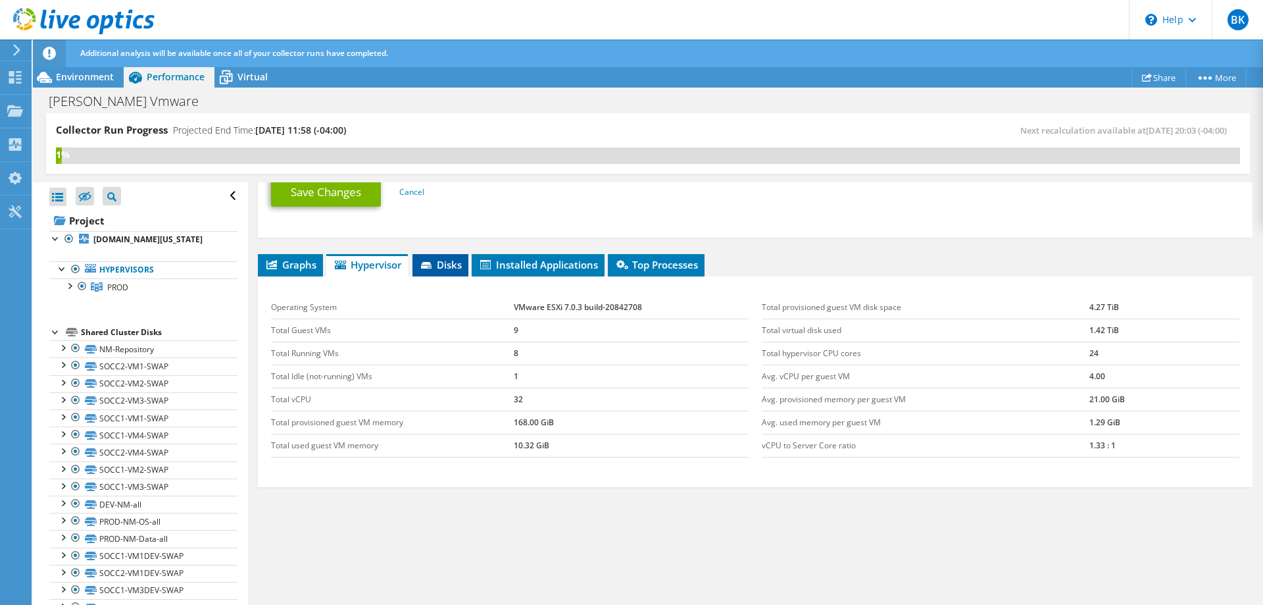
click at [459, 261] on span "Disks" at bounding box center [440, 264] width 43 height 13
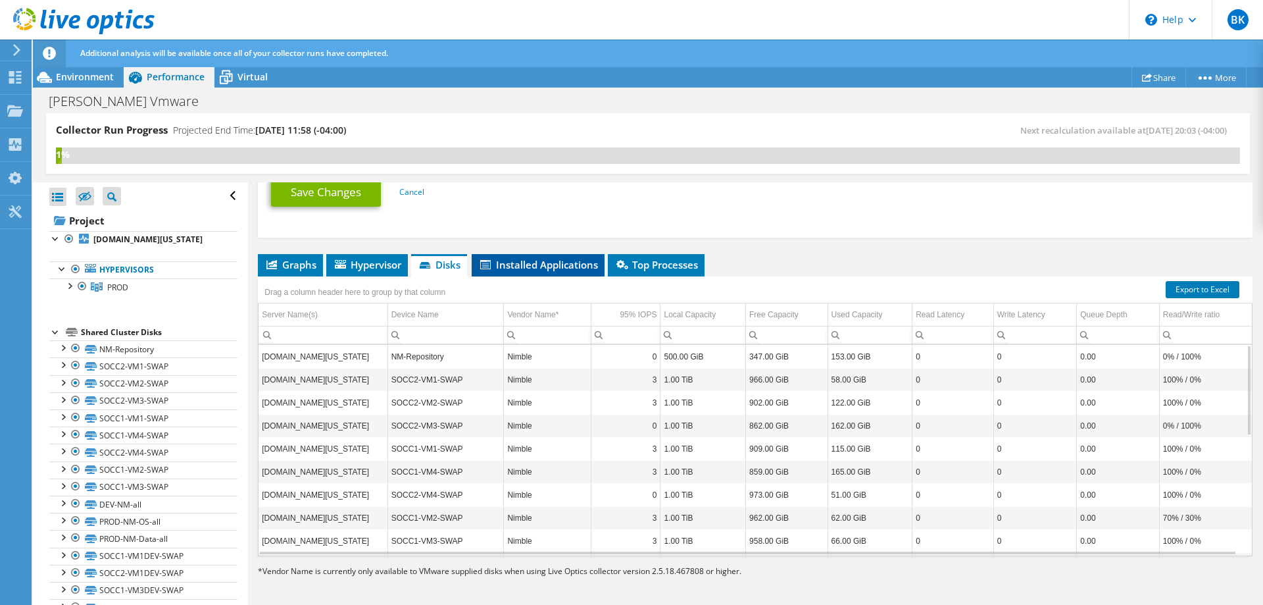
click at [540, 269] on span "Installed Applications" at bounding box center [538, 264] width 120 height 13
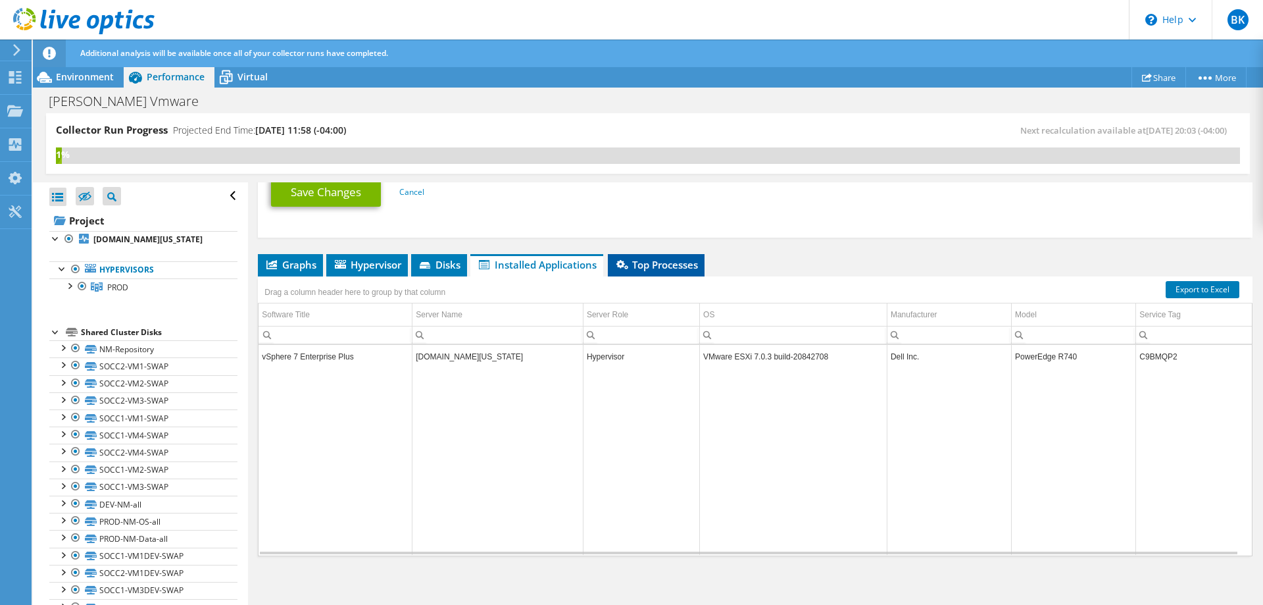
click at [682, 270] on span "Top Processes" at bounding box center [656, 264] width 84 height 13
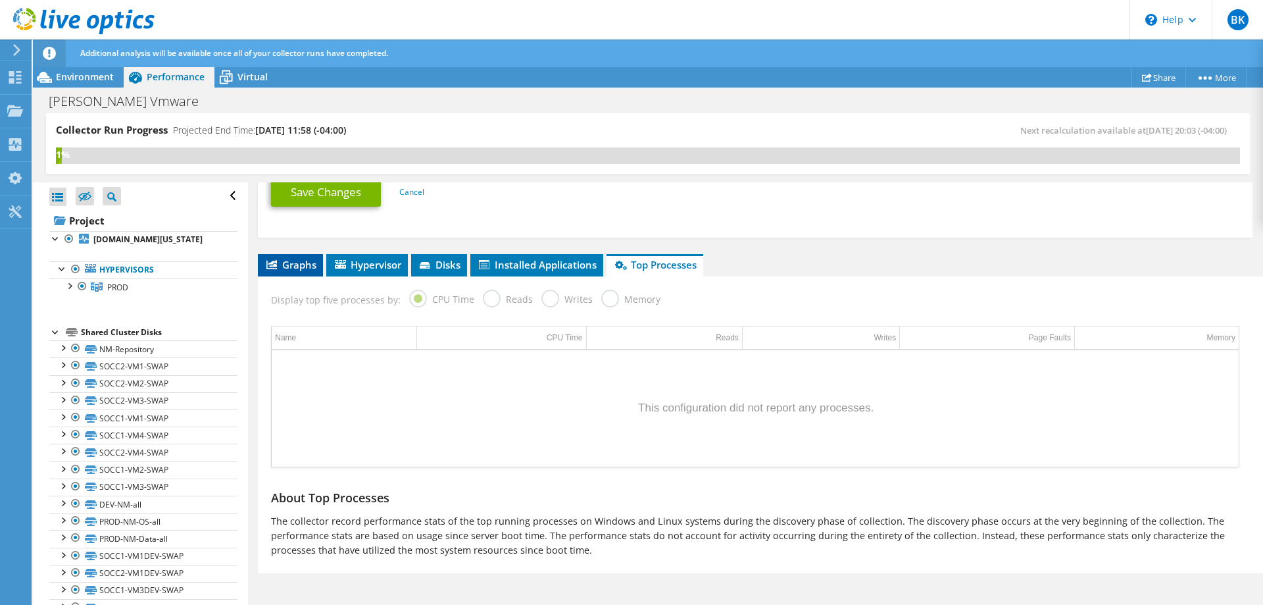
click at [307, 269] on span "Graphs" at bounding box center [290, 264] width 52 height 13
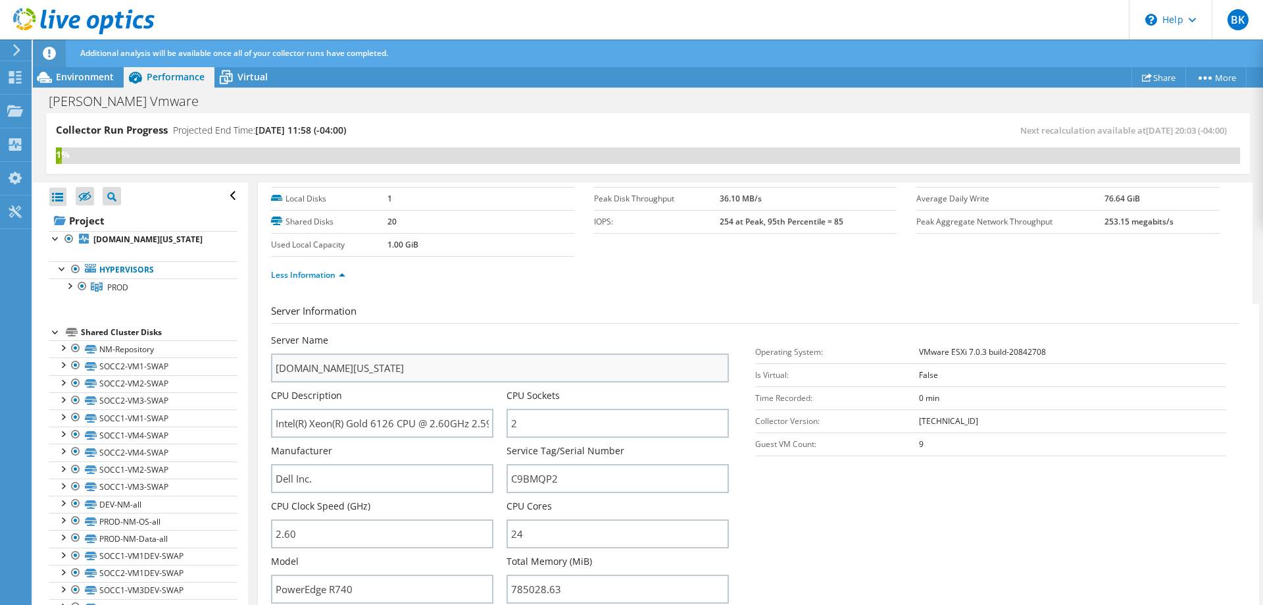
scroll to position [0, 0]
